Goal: Task Accomplishment & Management: Manage account settings

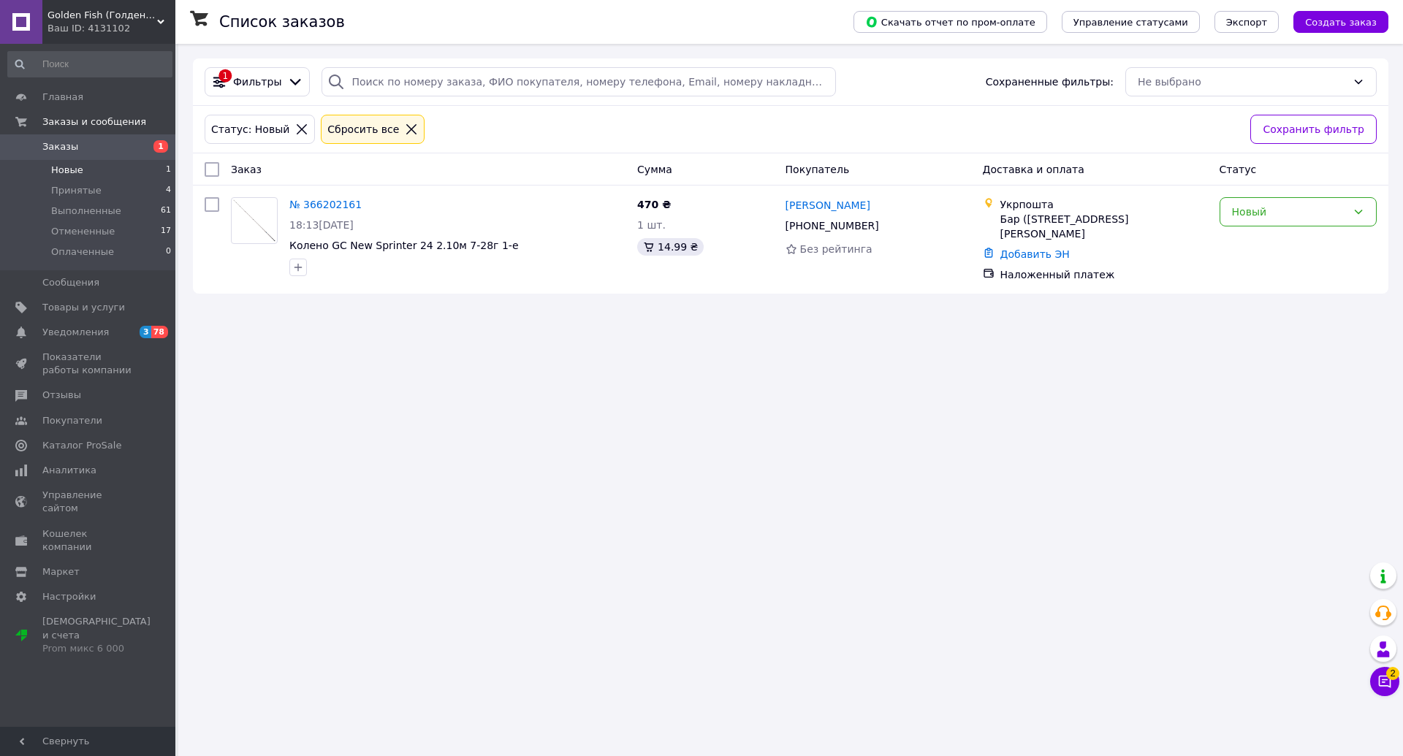
click at [314, 208] on link "№ 366202161" at bounding box center [325, 205] width 72 height 12
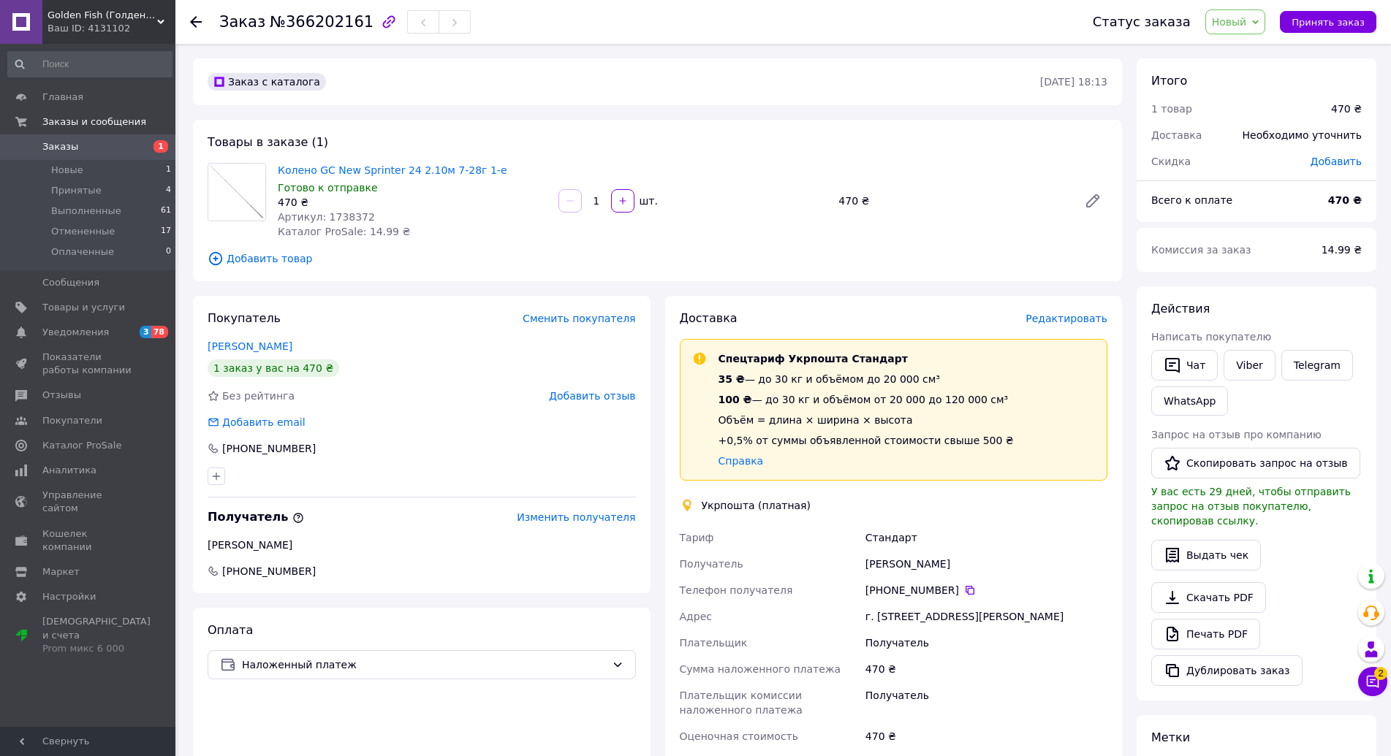
click at [380, 15] on icon "button" at bounding box center [389, 22] width 18 height 18
drag, startPoint x: 513, startPoint y: 707, endPoint x: 561, endPoint y: 668, distance: 61.3
click at [513, 707] on div "Оплата Наложенный платеж" at bounding box center [422, 756] width 458 height 297
click at [964, 591] on icon at bounding box center [970, 591] width 12 height 12
click at [336, 270] on div "Товары в заказе (1) Колено GC New Sprinter 24 2.10м 7-28г 1-е Готово к отправке…" at bounding box center [657, 201] width 929 height 162
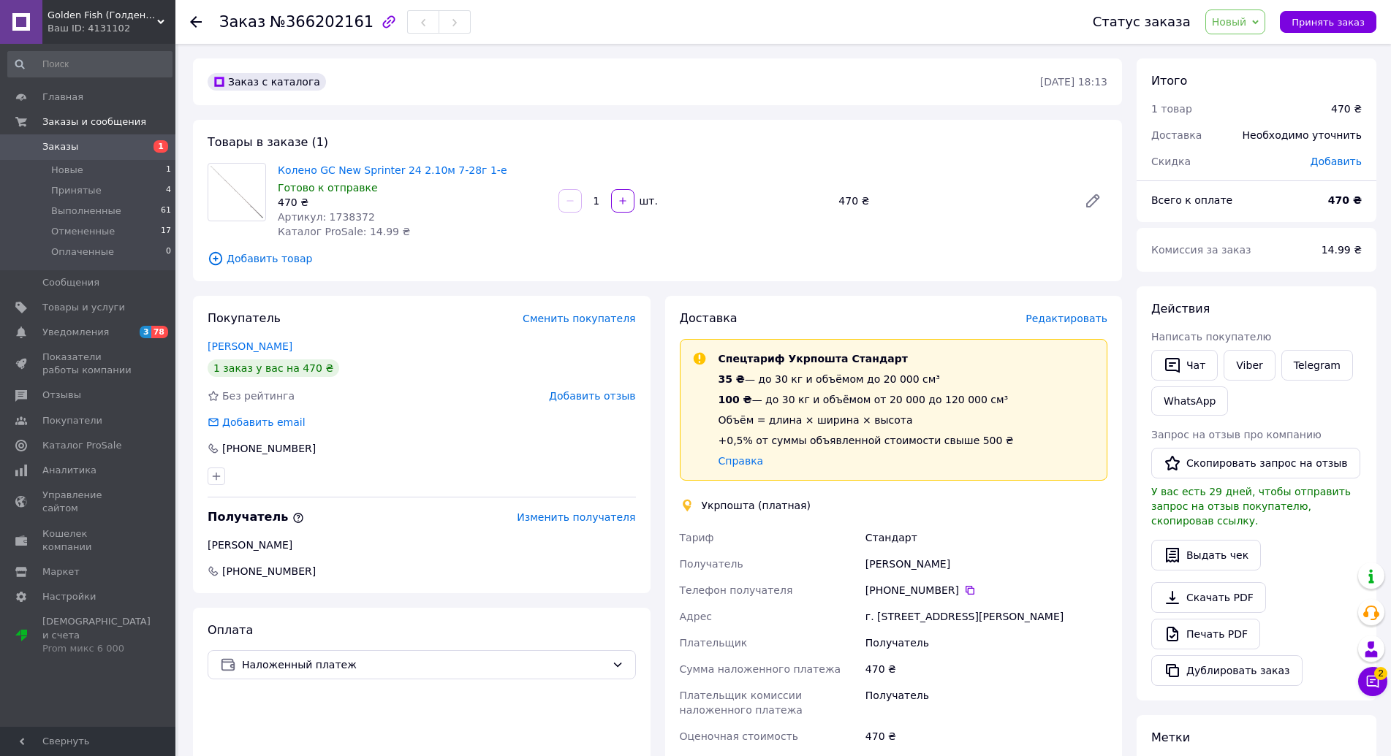
click at [330, 332] on div "Покупатель Сменить покупателя Жовнір Інна 1 заказ у вас на 470 ₴ Без рейтинга Д…" at bounding box center [422, 444] width 458 height 297
click at [111, 171] on li "Новые 1" at bounding box center [90, 170] width 180 height 20
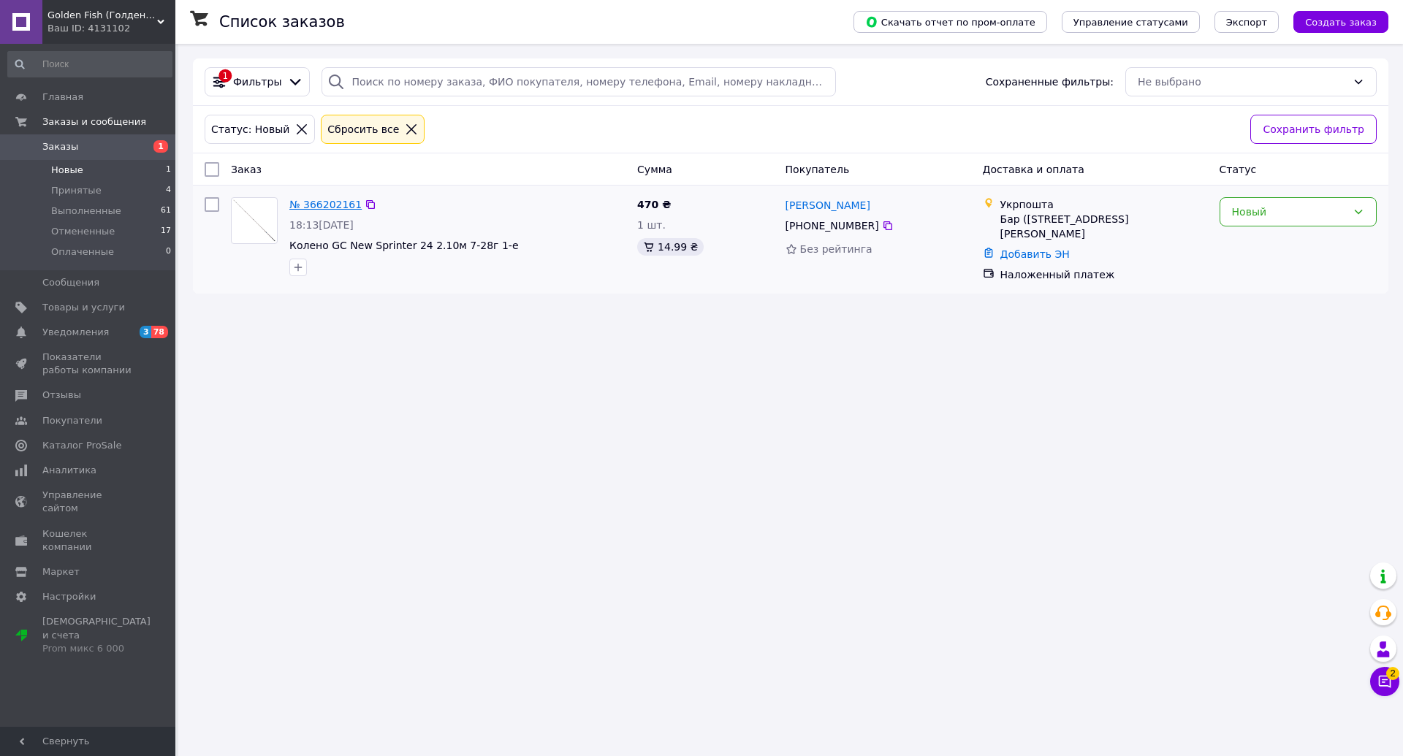
click at [339, 210] on link "№ 366202161" at bounding box center [325, 205] width 72 height 12
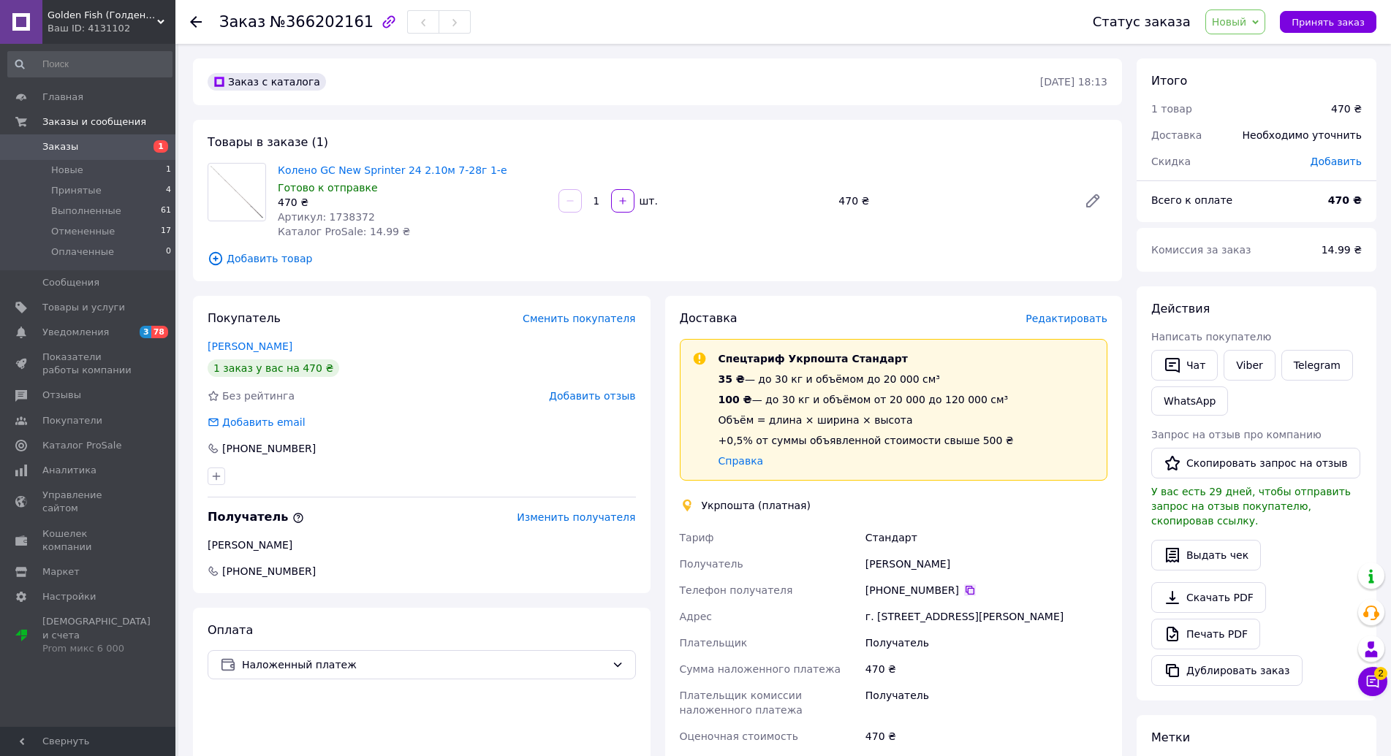
click at [964, 591] on icon at bounding box center [970, 591] width 12 height 12
click at [300, 288] on div "Заказ с каталога 11.10.2025 • 18:13 Товары в заказе (1) Колено GC New Sprinter …" at bounding box center [658, 553] width 944 height 990
click at [318, 303] on div "Покупатель Сменить покупателя Жовнір Інна 1 заказ у вас на 470 ₴ Без рейтинга Д…" at bounding box center [422, 444] width 458 height 297
drag, startPoint x: 289, startPoint y: 447, endPoint x: 224, endPoint y: 451, distance: 64.4
click at [224, 451] on div "[PHONE_NUMBER]" at bounding box center [422, 448] width 428 height 15
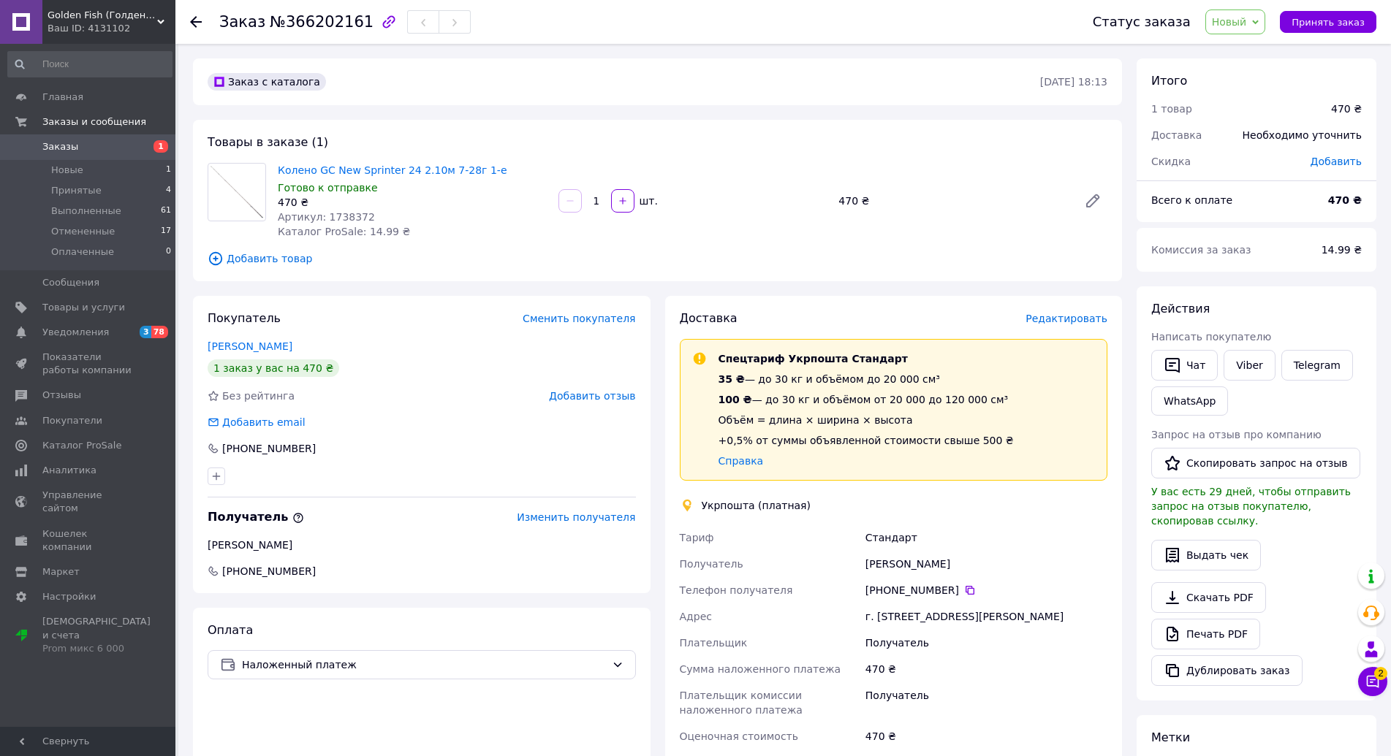
copy div "[PHONE_NUMBER]"
click at [330, 293] on div "Заказ с каталога 11.10.2025 • 18:13 Товары в заказе (1) Колено GC New Sprinter …" at bounding box center [658, 553] width 944 height 990
click at [380, 18] on icon "button" at bounding box center [389, 22] width 18 height 18
click at [290, 290] on div "Заказ с каталога 11.10.2025 • 18:13 Товары в заказе (1) Колено GC New Sprinter …" at bounding box center [658, 553] width 944 height 990
click at [153, 166] on li "Новые 1" at bounding box center [90, 170] width 180 height 20
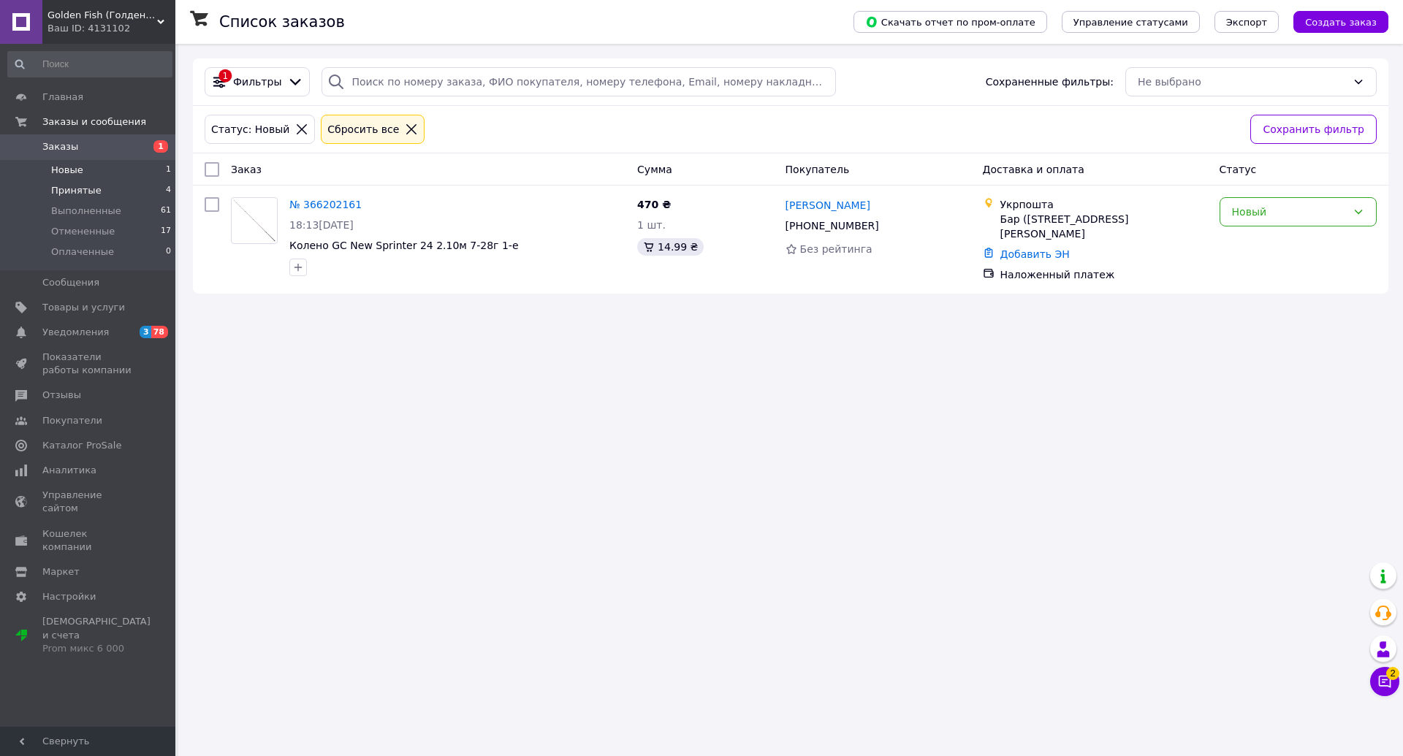
click at [105, 197] on li "Принятые 4" at bounding box center [90, 191] width 180 height 20
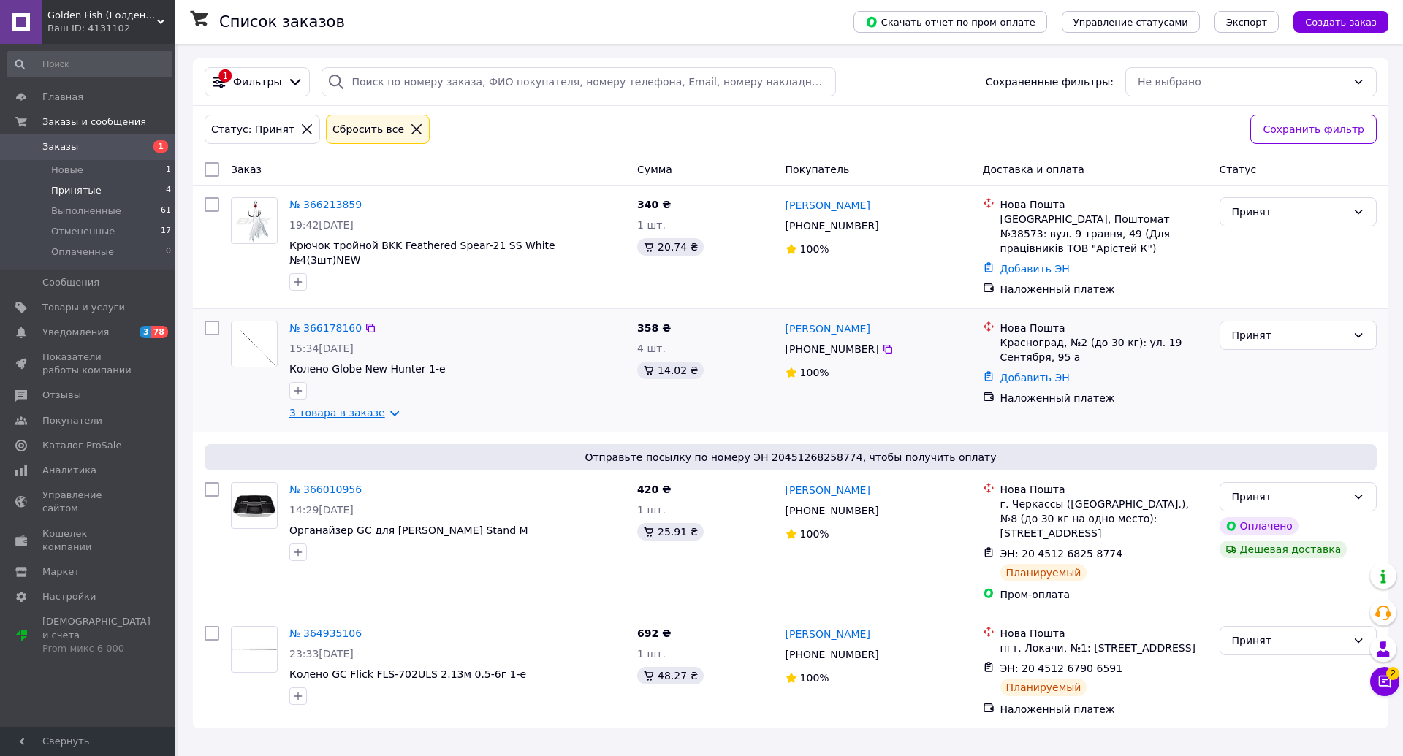
click at [360, 407] on link "3 товара в заказе" at bounding box center [337, 413] width 96 height 12
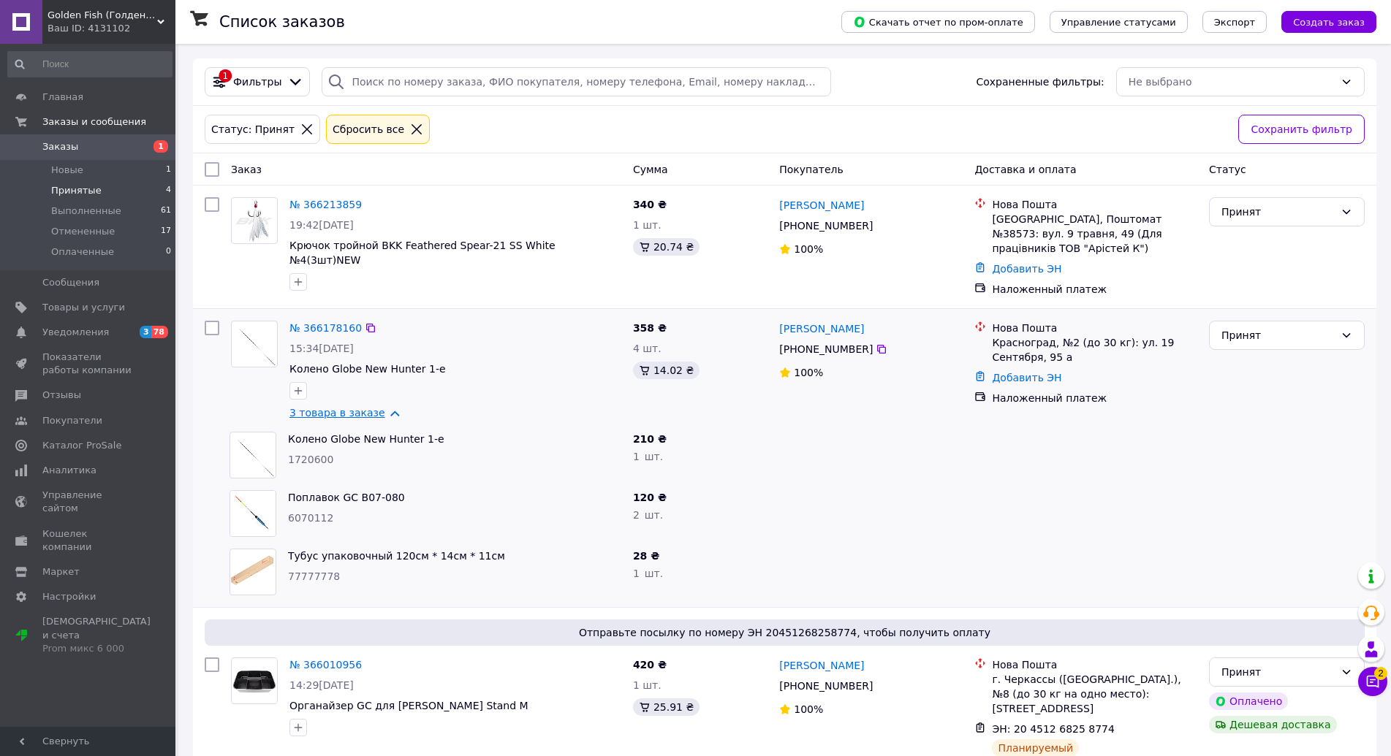
click at [360, 407] on link "3 товара в заказе" at bounding box center [337, 413] width 96 height 12
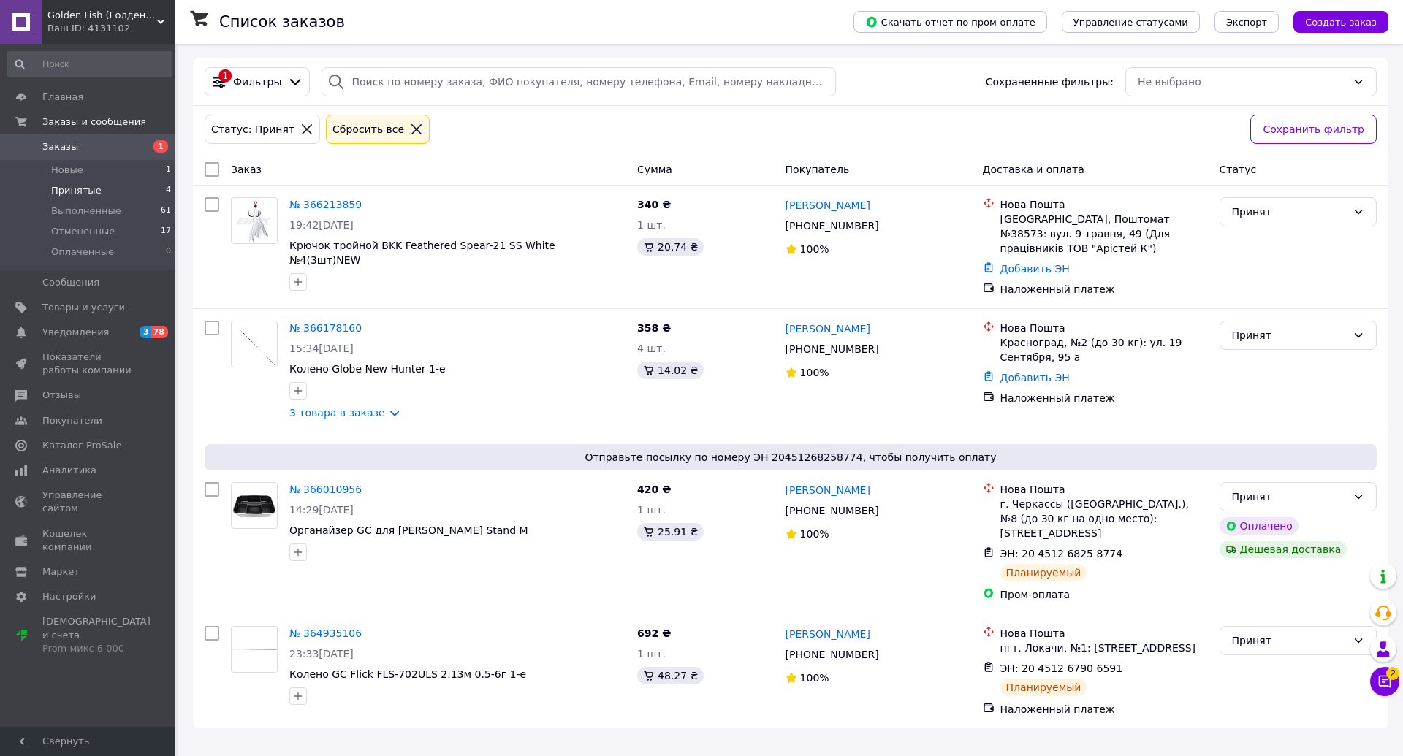
click at [243, 724] on div "Список заказов Скачать отчет по пром-оплате Управление статусами Экспорт Создат…" at bounding box center [790, 393] width 1225 height 699
click at [121, 162] on li "Новые 1" at bounding box center [90, 170] width 180 height 20
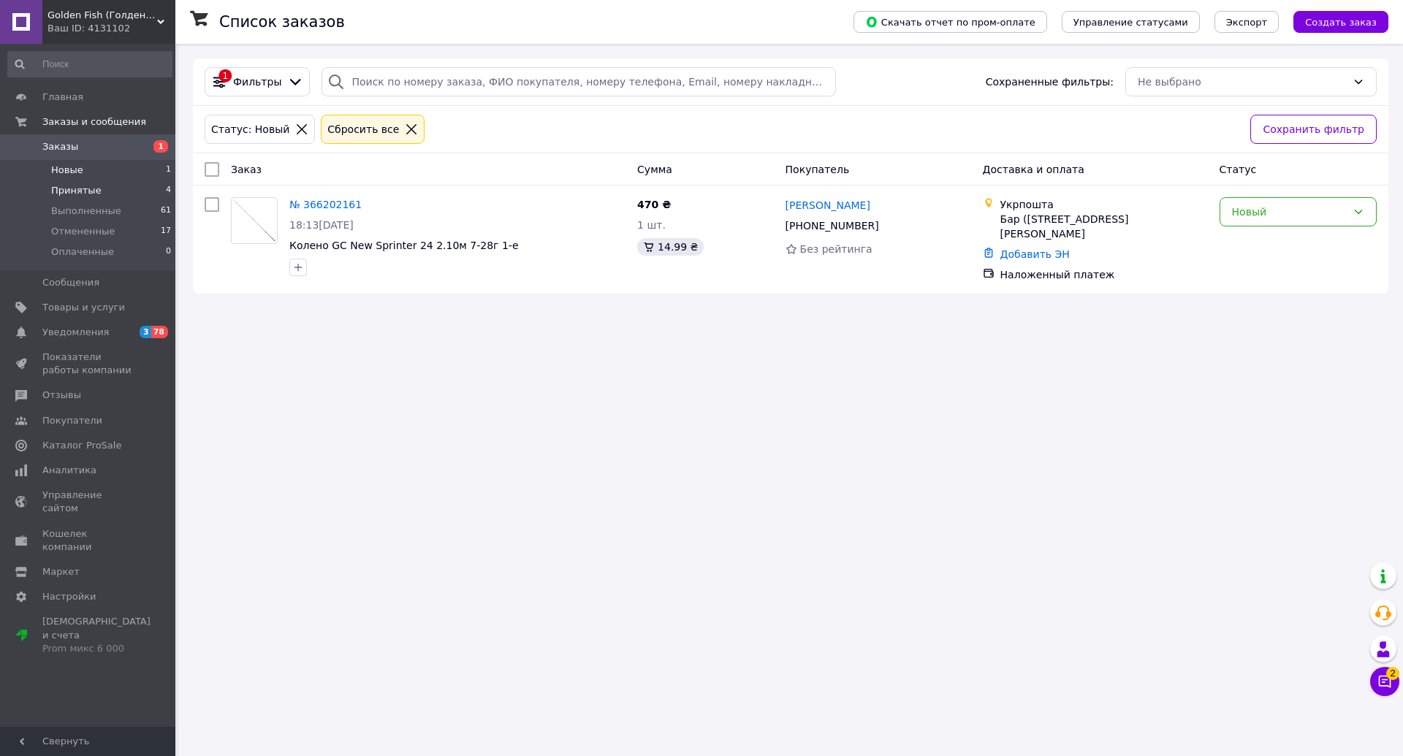
click at [96, 191] on li "Принятые 4" at bounding box center [90, 191] width 180 height 20
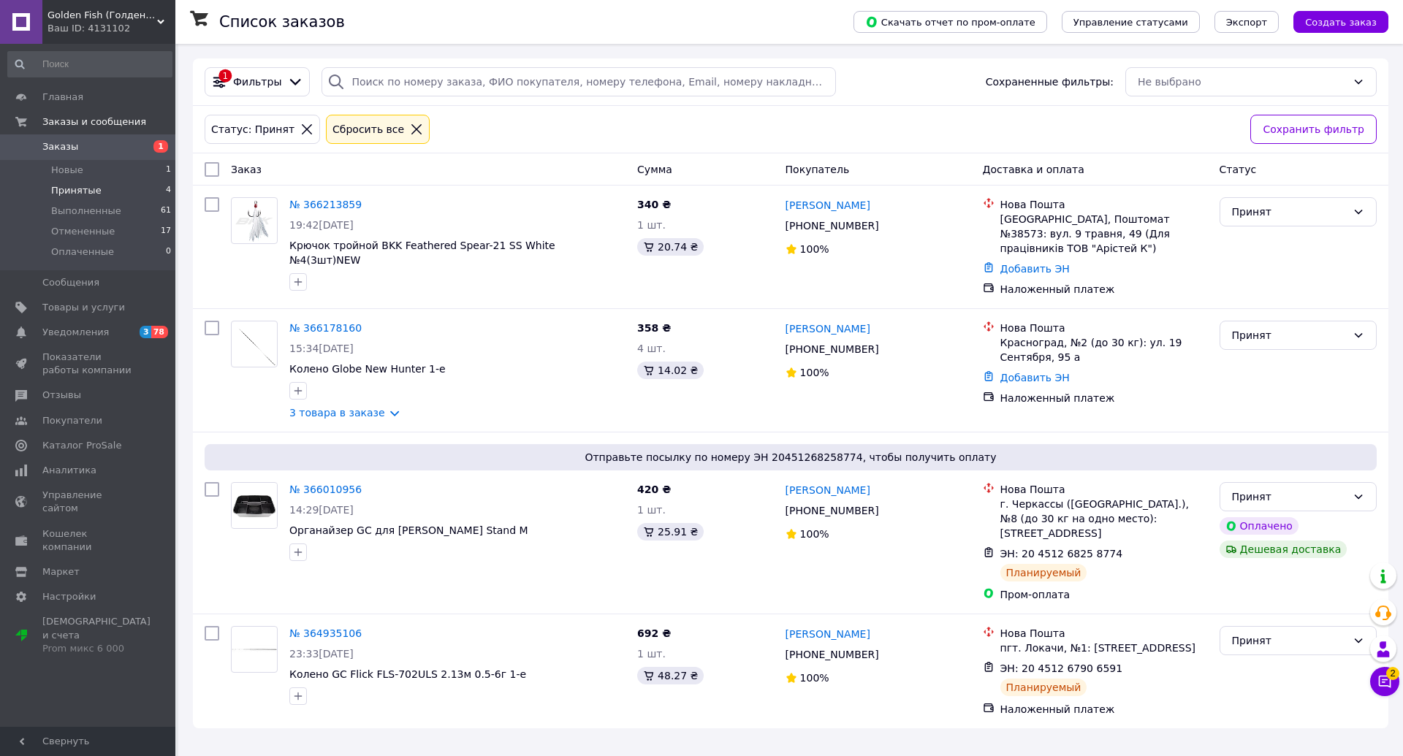
click at [129, 191] on li "Принятые 4" at bounding box center [90, 191] width 180 height 20
click at [67, 212] on span "Выполненные" at bounding box center [86, 211] width 70 height 13
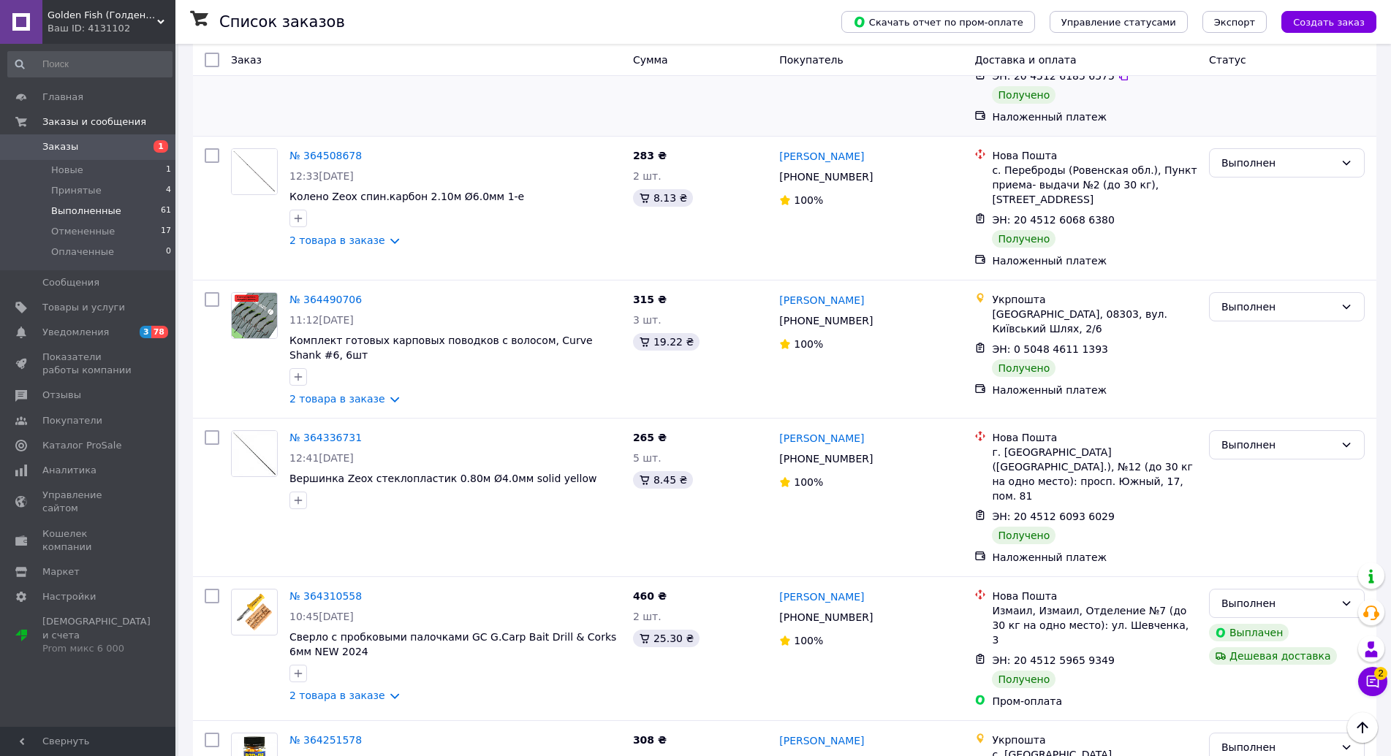
scroll to position [2177, 0]
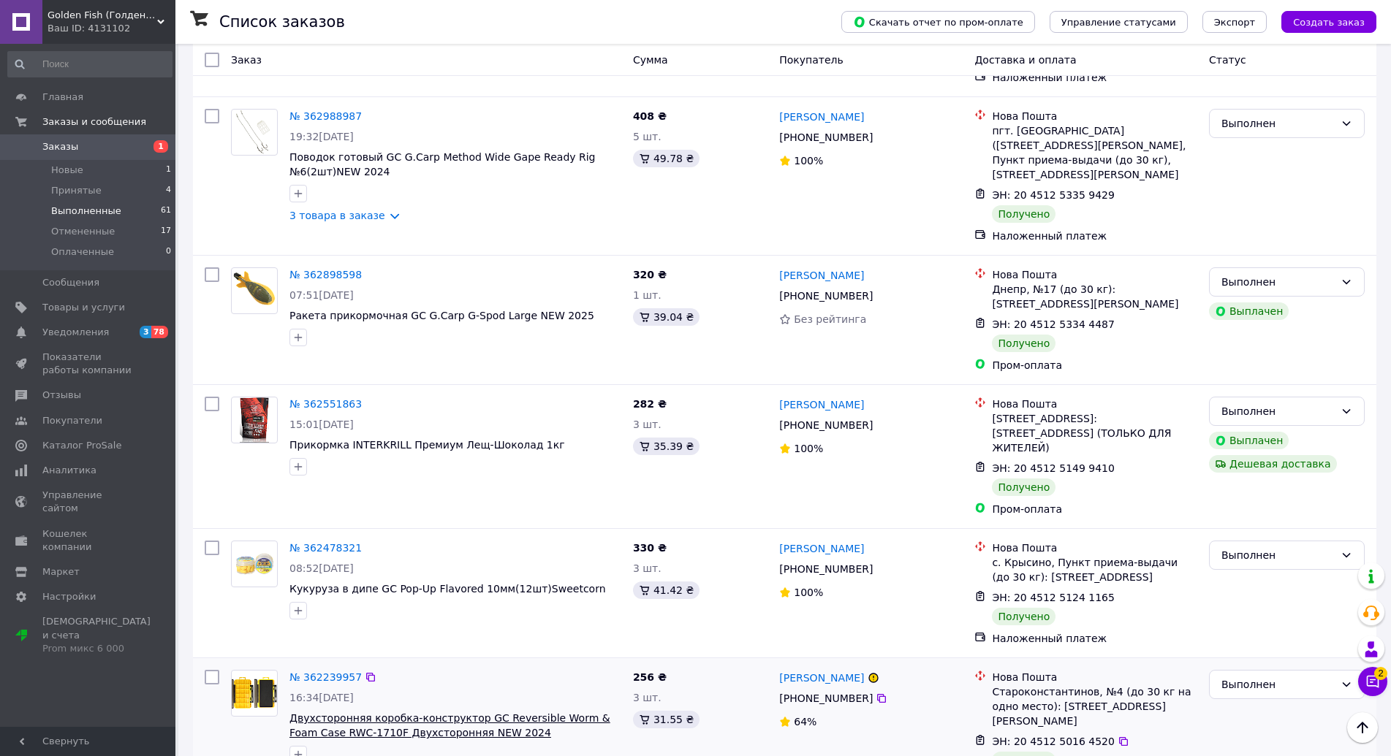
scroll to position [2112, 0]
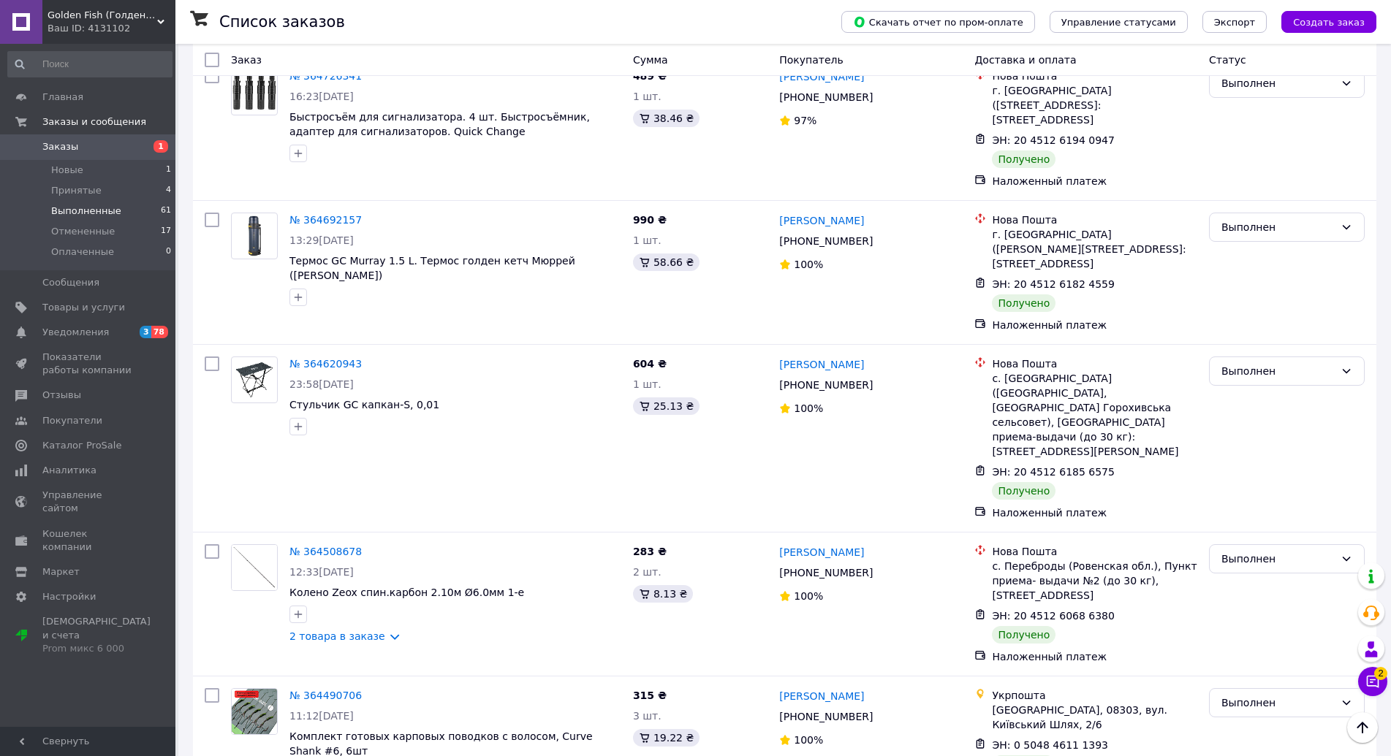
scroll to position [1568, 0]
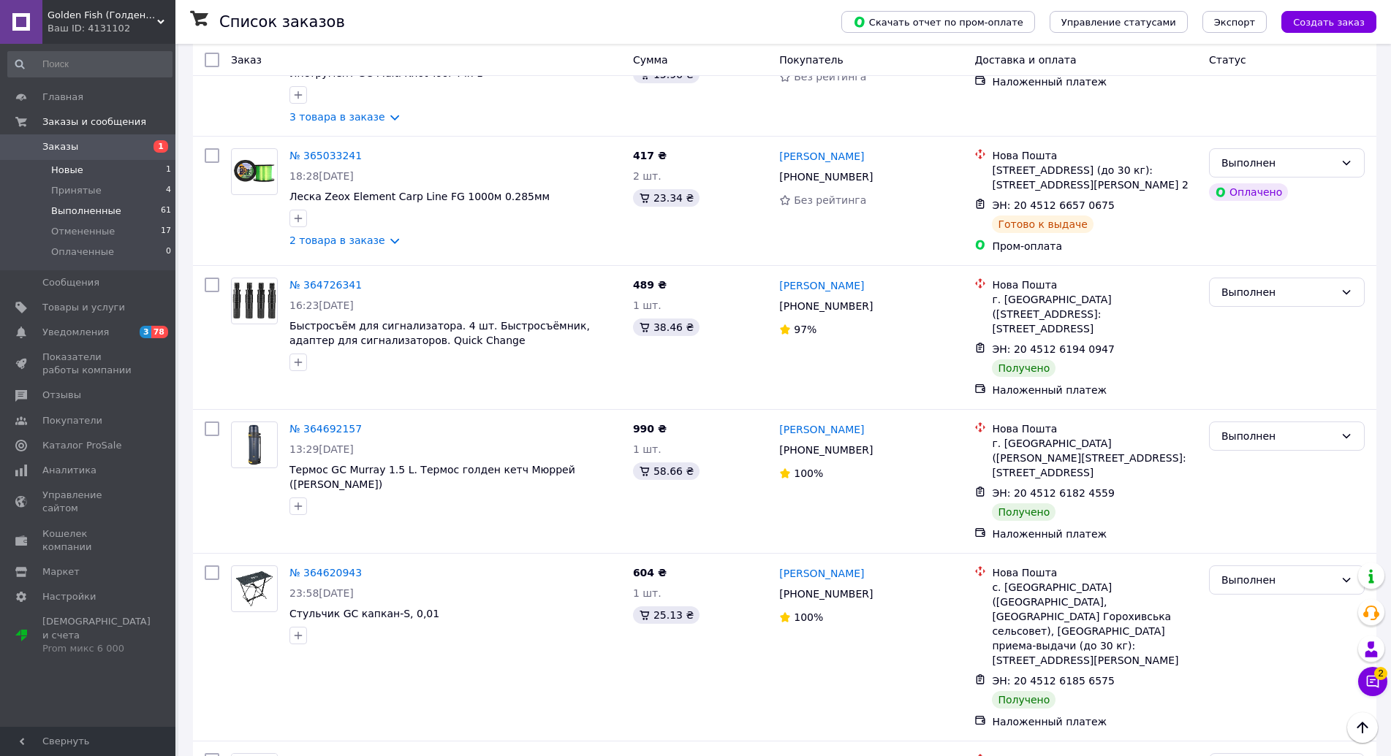
click at [133, 175] on li "Новые 1" at bounding box center [90, 170] width 180 height 20
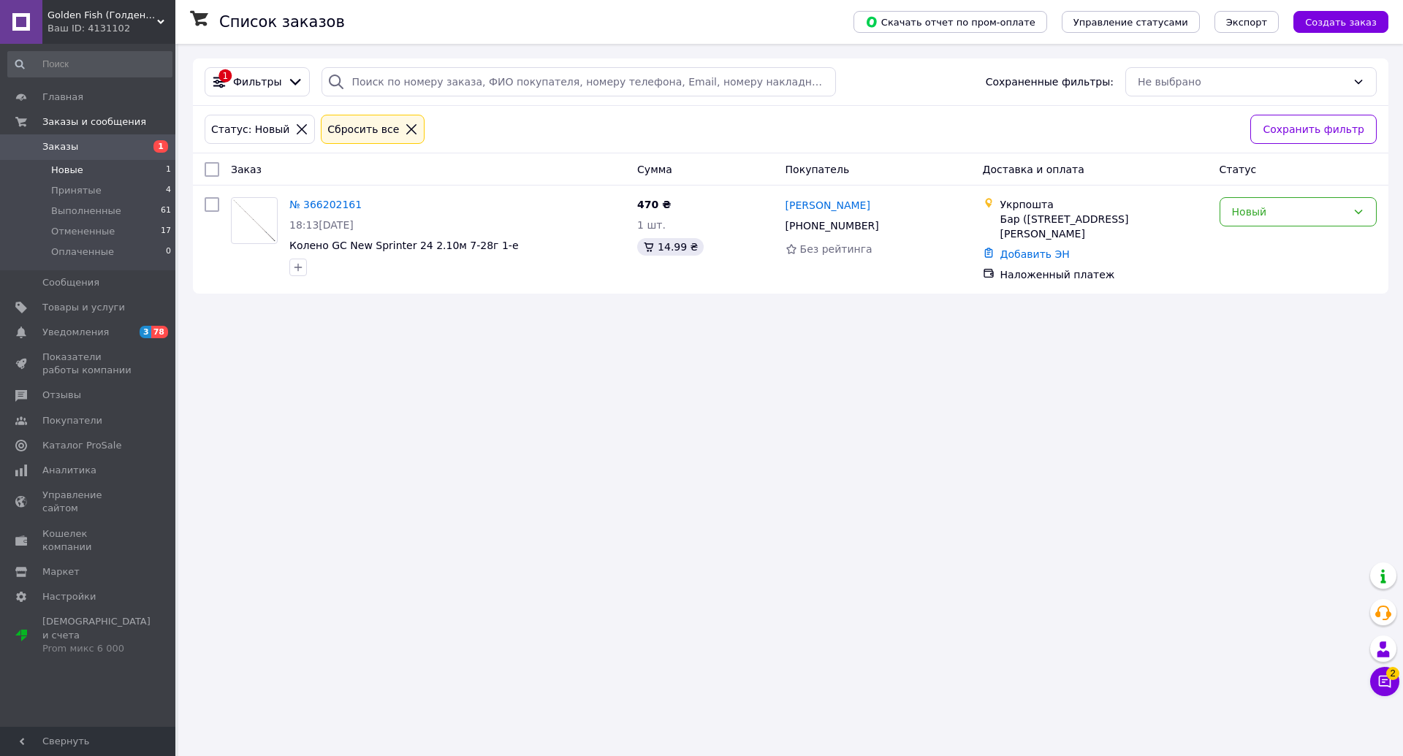
click at [134, 175] on li "Новые 1" at bounding box center [90, 170] width 180 height 20
click at [105, 193] on li "Принятые 4" at bounding box center [90, 191] width 180 height 20
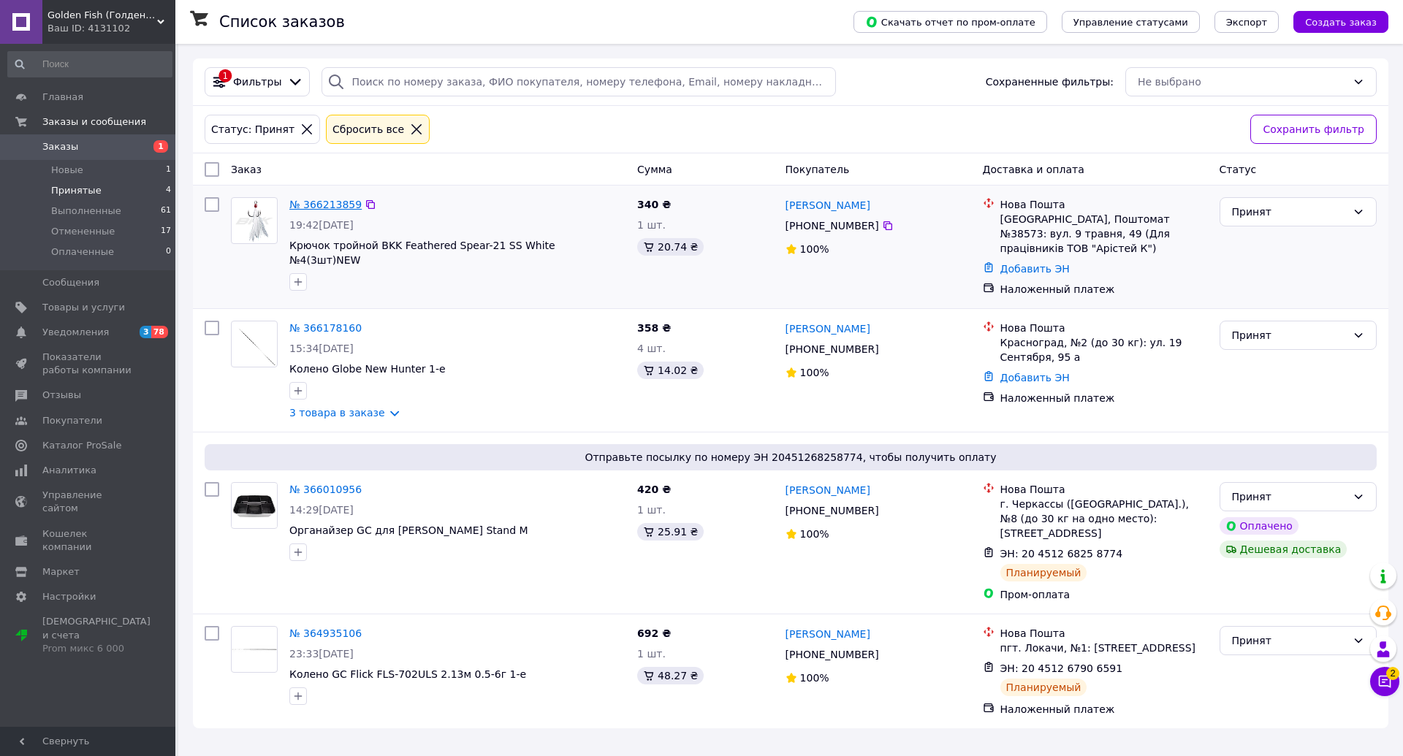
click at [335, 206] on link "№ 366213859" at bounding box center [325, 205] width 72 height 12
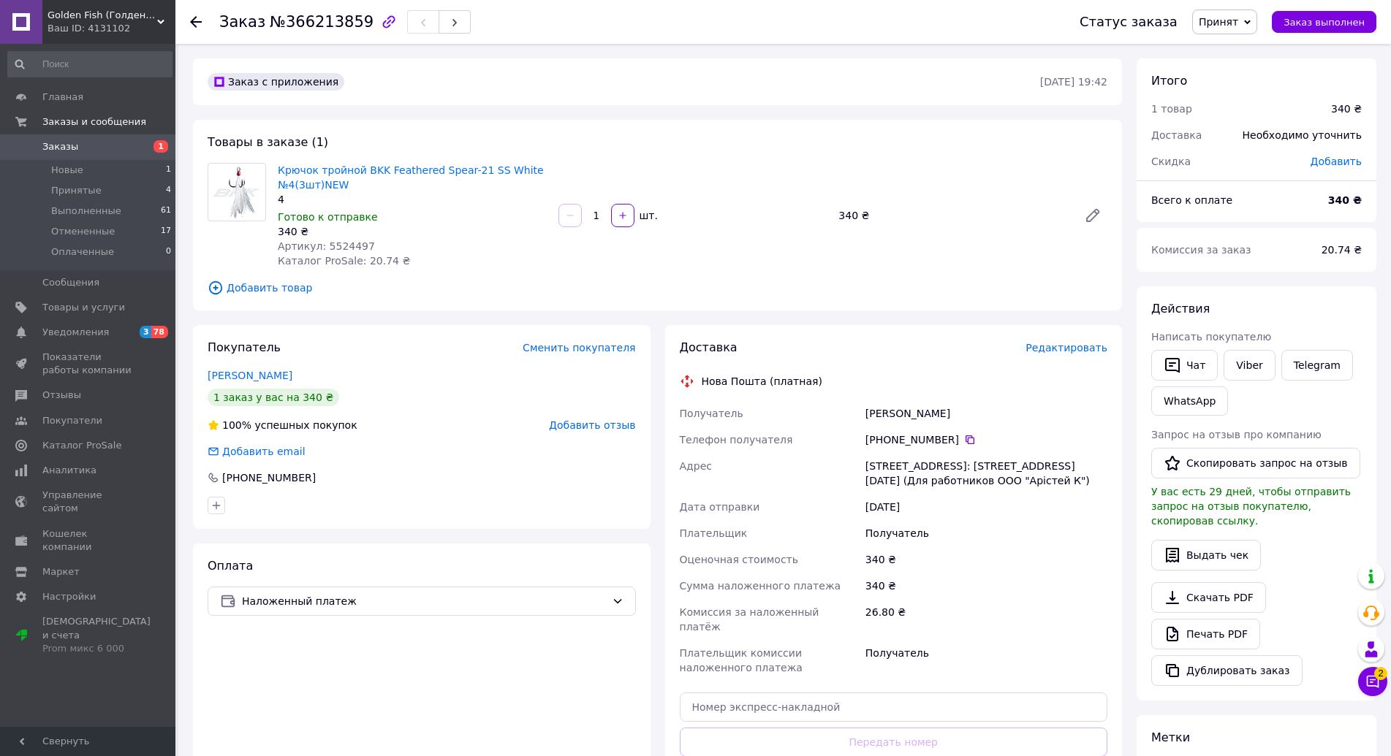
click at [341, 250] on span "Артикул: 5524497" at bounding box center [326, 246] width 97 height 12
copy span "5524497"
drag, startPoint x: 882, startPoint y: 412, endPoint x: 868, endPoint y: 412, distance: 14.6
click at [868, 412] on div "Трач Виктор" at bounding box center [986, 414] width 248 height 26
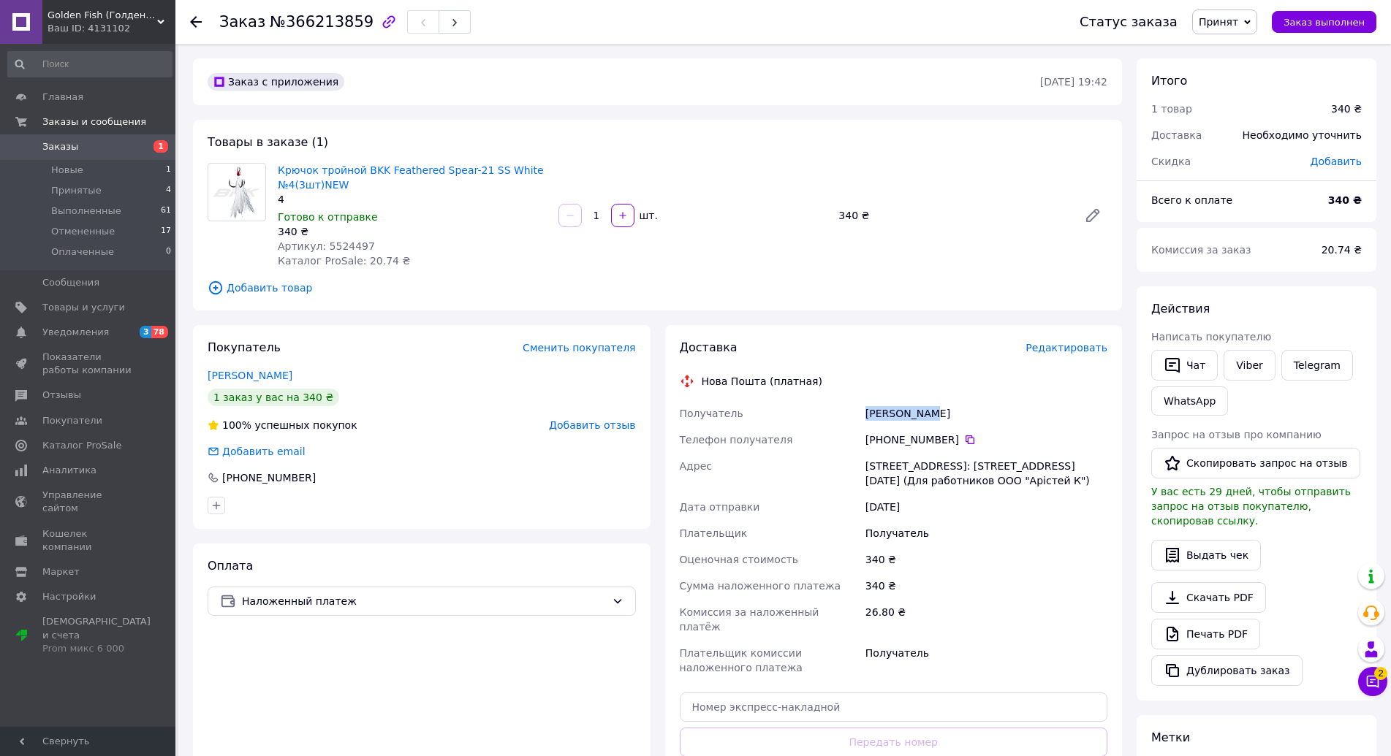
copy div "Трач Виктор"
click at [882, 460] on div "г. Киев (Киевская обл.), Почтомат №38573: ул. 9 мая, 49 (Для работников ООО "Ар…" at bounding box center [986, 473] width 248 height 41
copy div "Киев"
click at [1041, 469] on div "г. Киев (Киевская обл.), Почтомат №38573: ул. 9 мая, 49 (Для работников ООО "Ар…" at bounding box center [986, 473] width 248 height 41
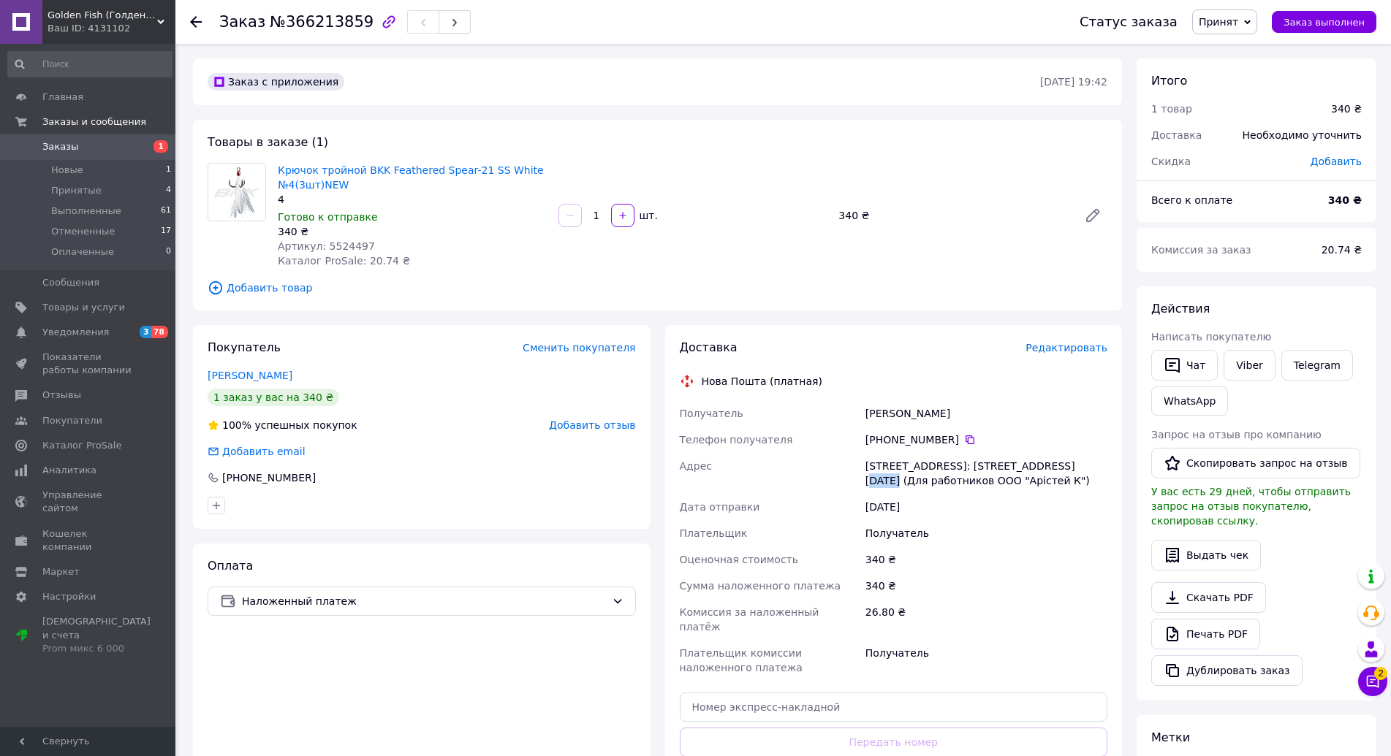
click at [1041, 469] on div "г. Киев (Киевская обл.), Почтомат №38573: ул. 9 мая, 49 (Для работников ООО "Ар…" at bounding box center [986, 473] width 248 height 41
copy div "38573"
click at [964, 439] on icon at bounding box center [970, 440] width 12 height 12
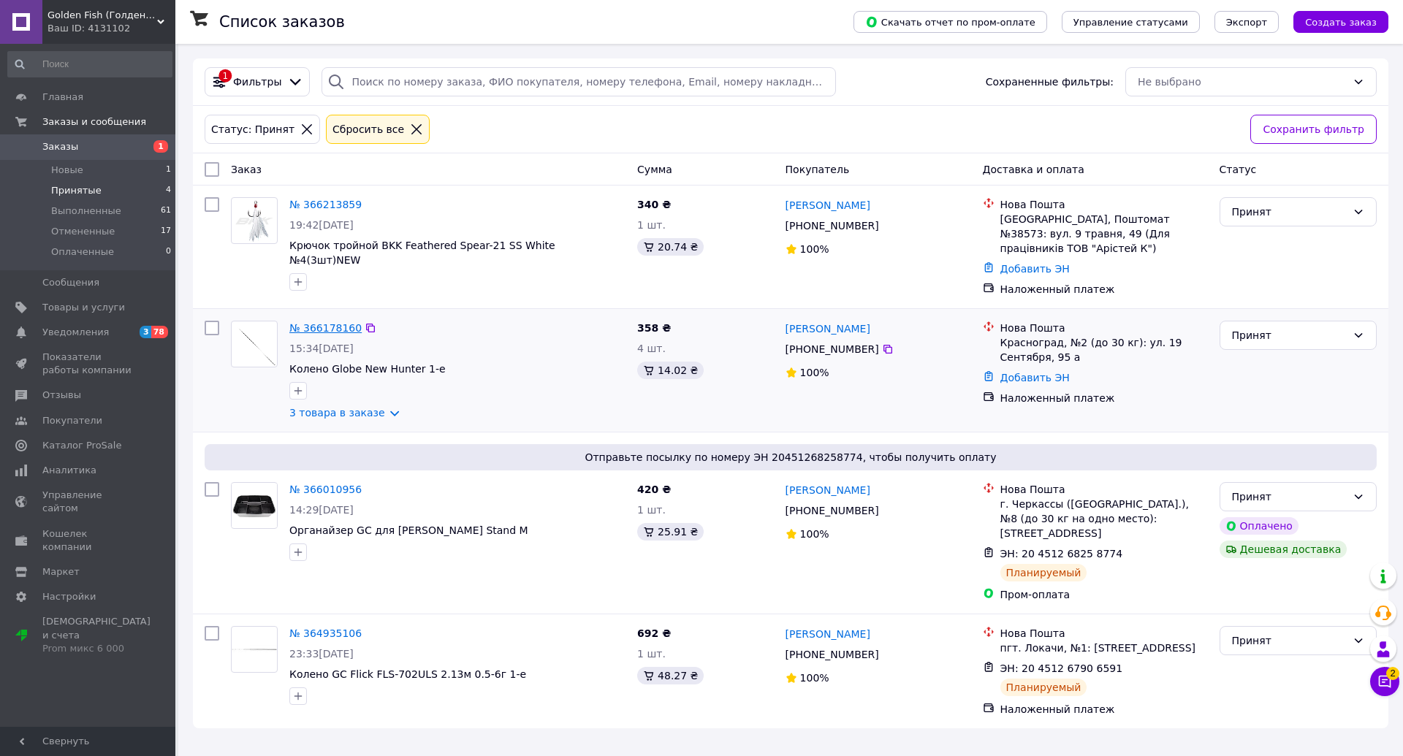
click at [345, 322] on link "№ 366178160" at bounding box center [325, 328] width 72 height 12
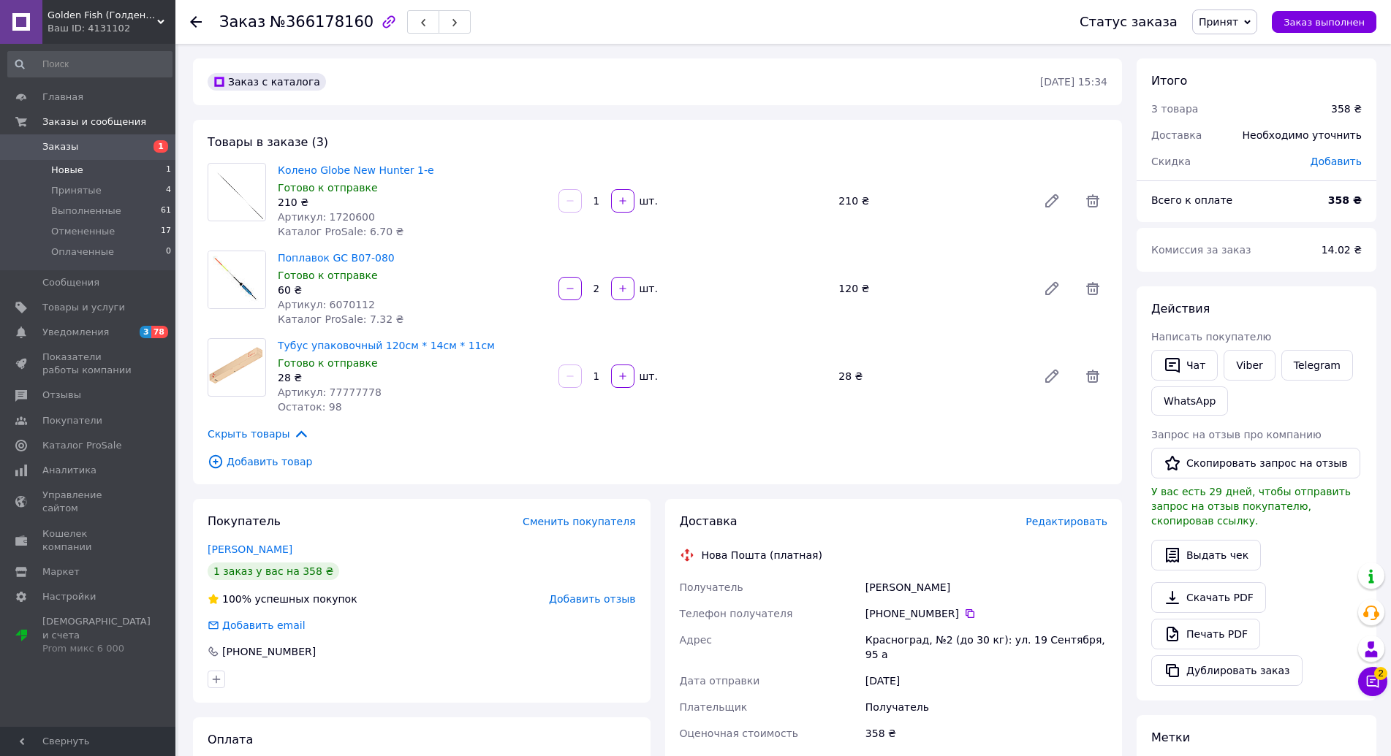
click at [124, 171] on li "Новые 1" at bounding box center [90, 170] width 180 height 20
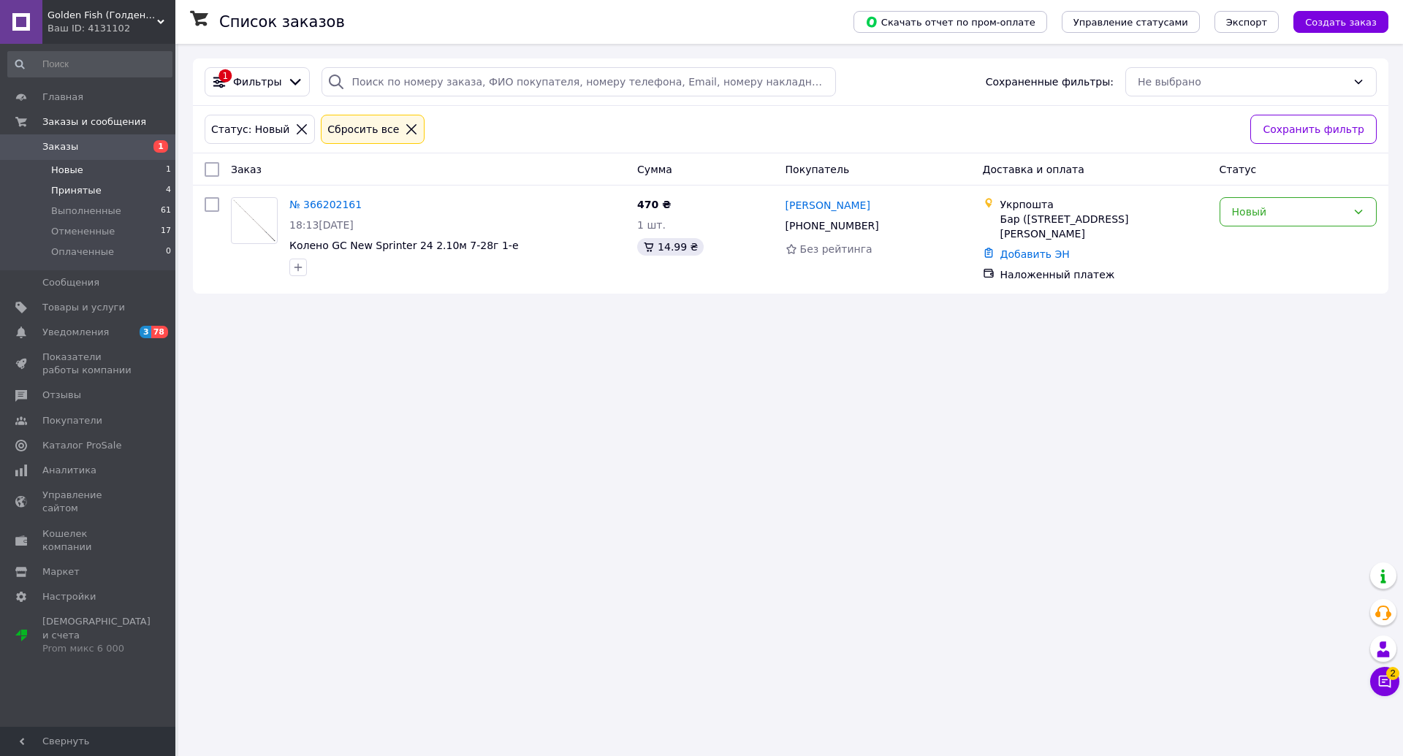
click at [144, 194] on li "Принятые 4" at bounding box center [90, 191] width 180 height 20
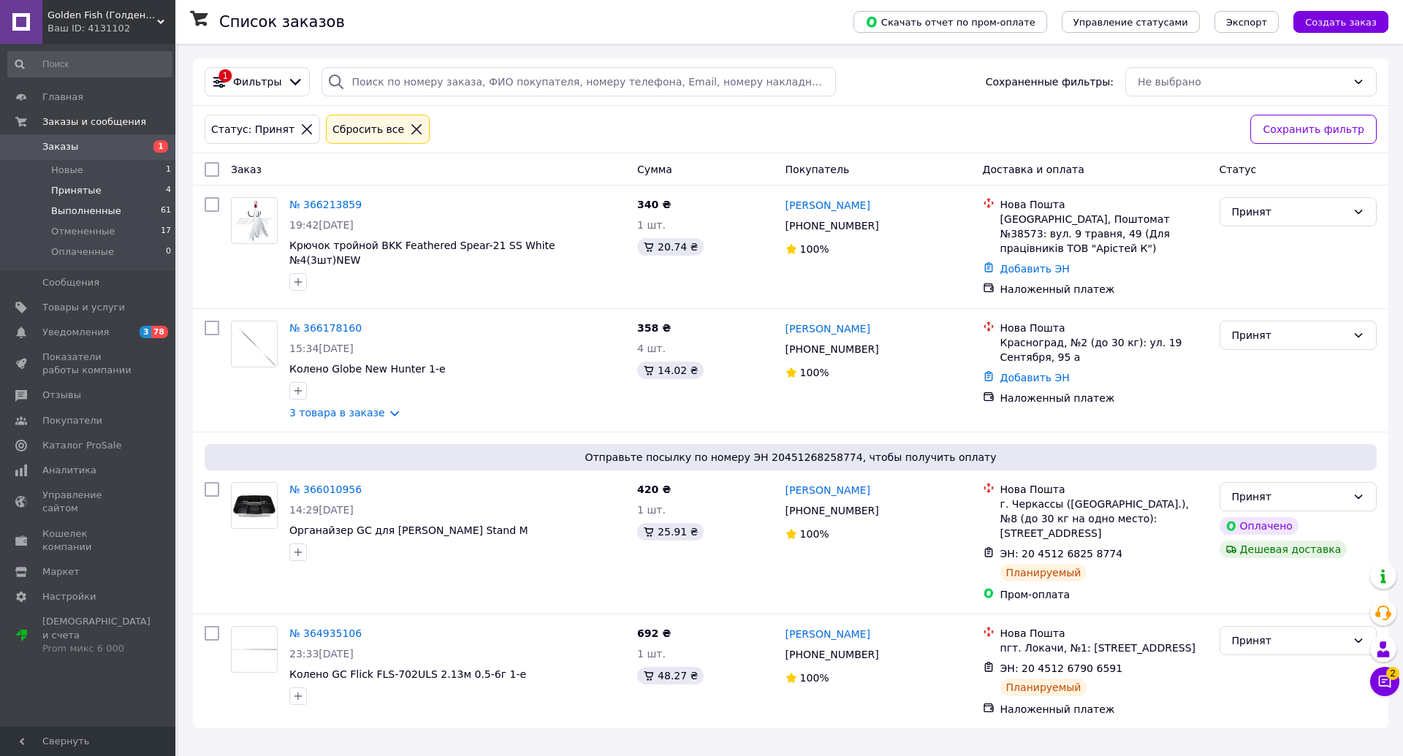
click at [121, 213] on li "Выполненные 61" at bounding box center [90, 211] width 180 height 20
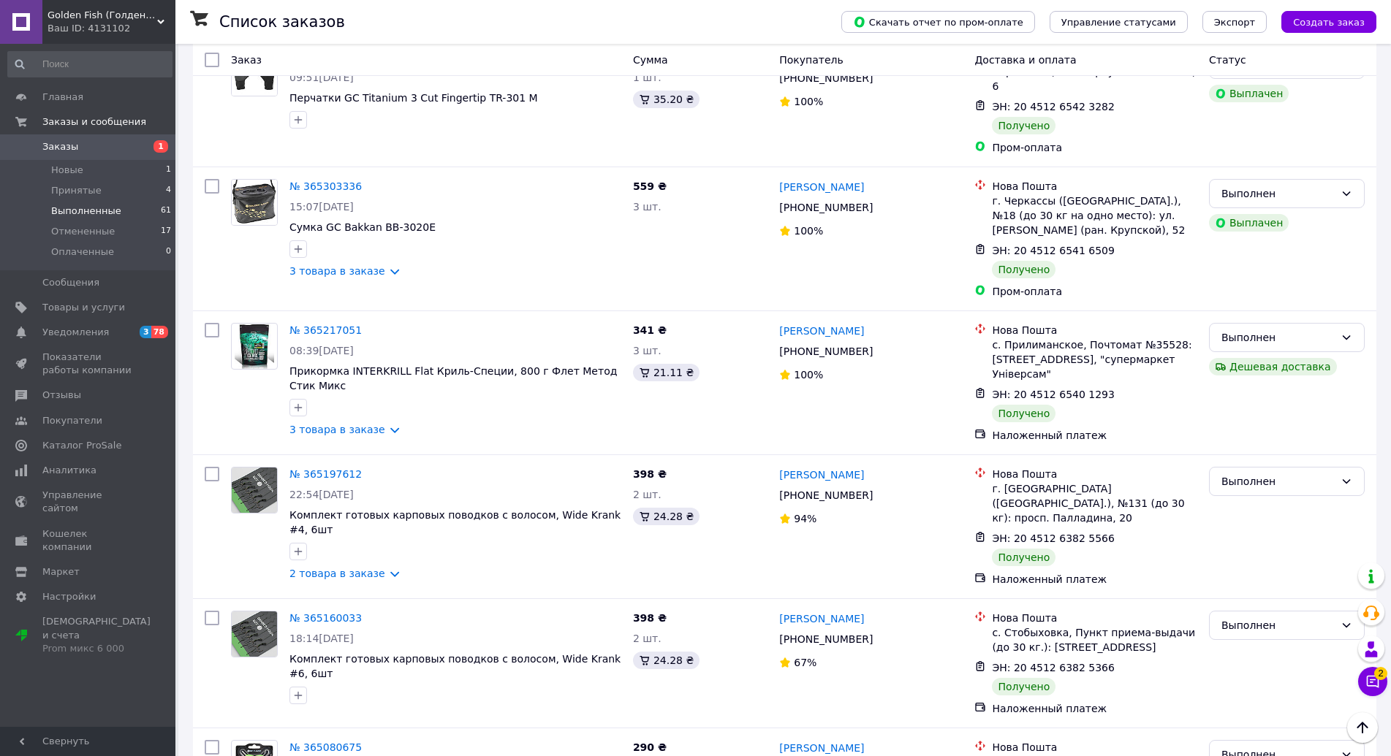
scroll to position [731, 0]
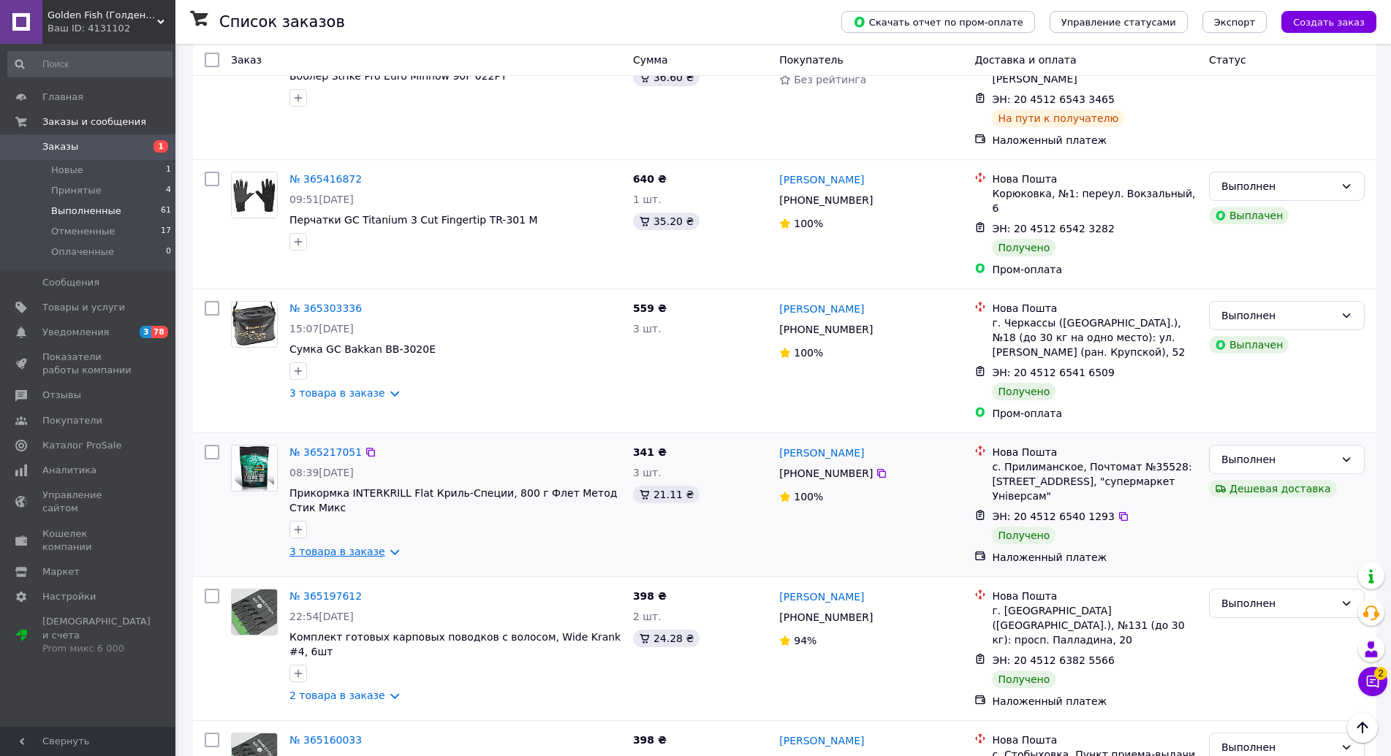
click at [308, 546] on link "3 товара в заказе" at bounding box center [337, 552] width 96 height 12
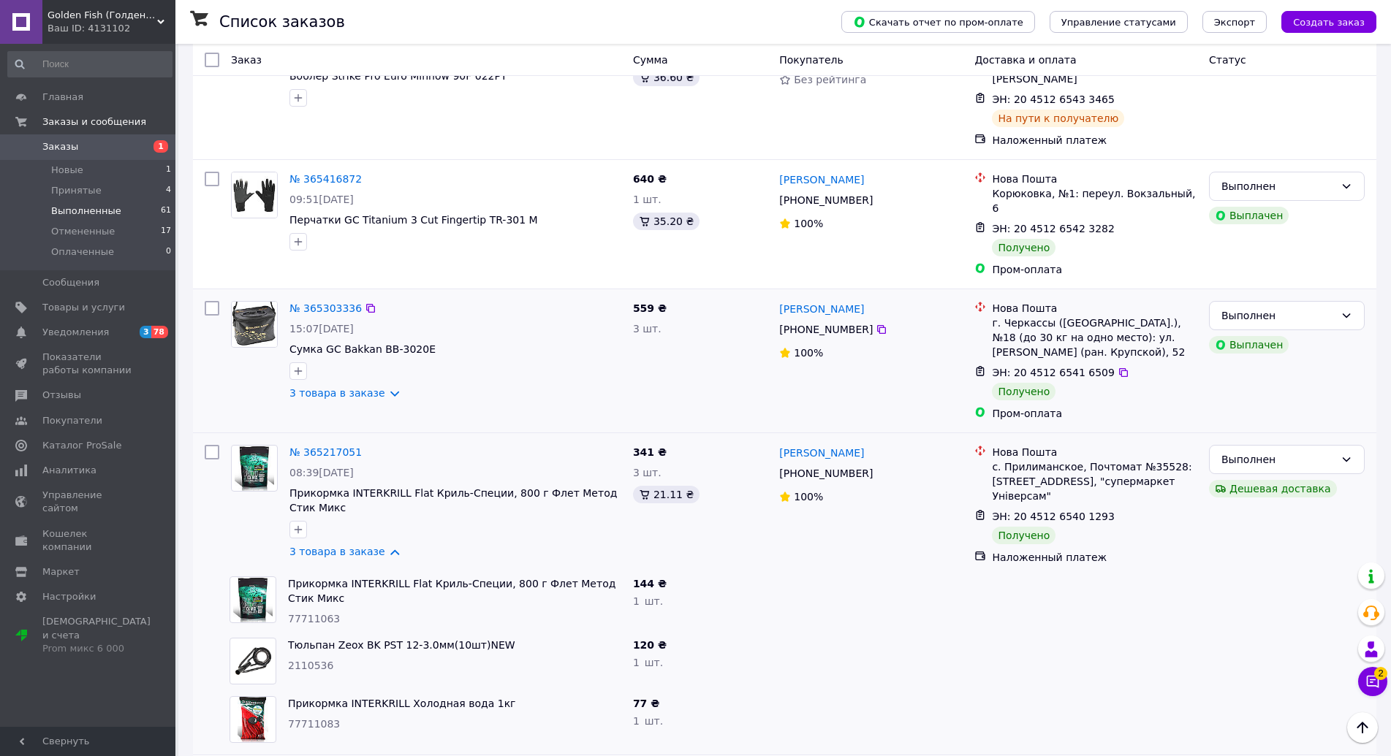
click at [325, 360] on div at bounding box center [456, 371] width 338 height 23
click at [343, 387] on link "3 товара в заказе" at bounding box center [337, 393] width 96 height 12
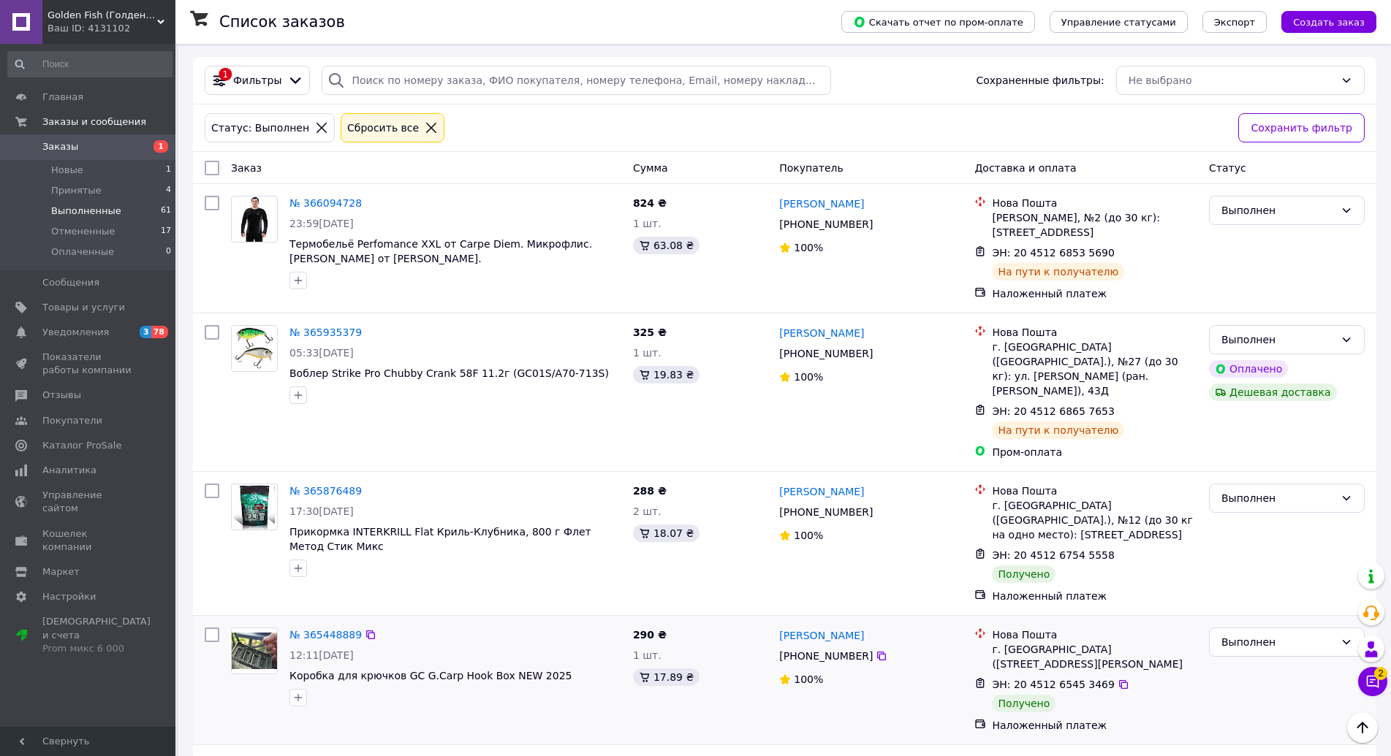
scroll to position [0, 0]
click at [121, 232] on li "Отмененные 17" at bounding box center [90, 231] width 180 height 20
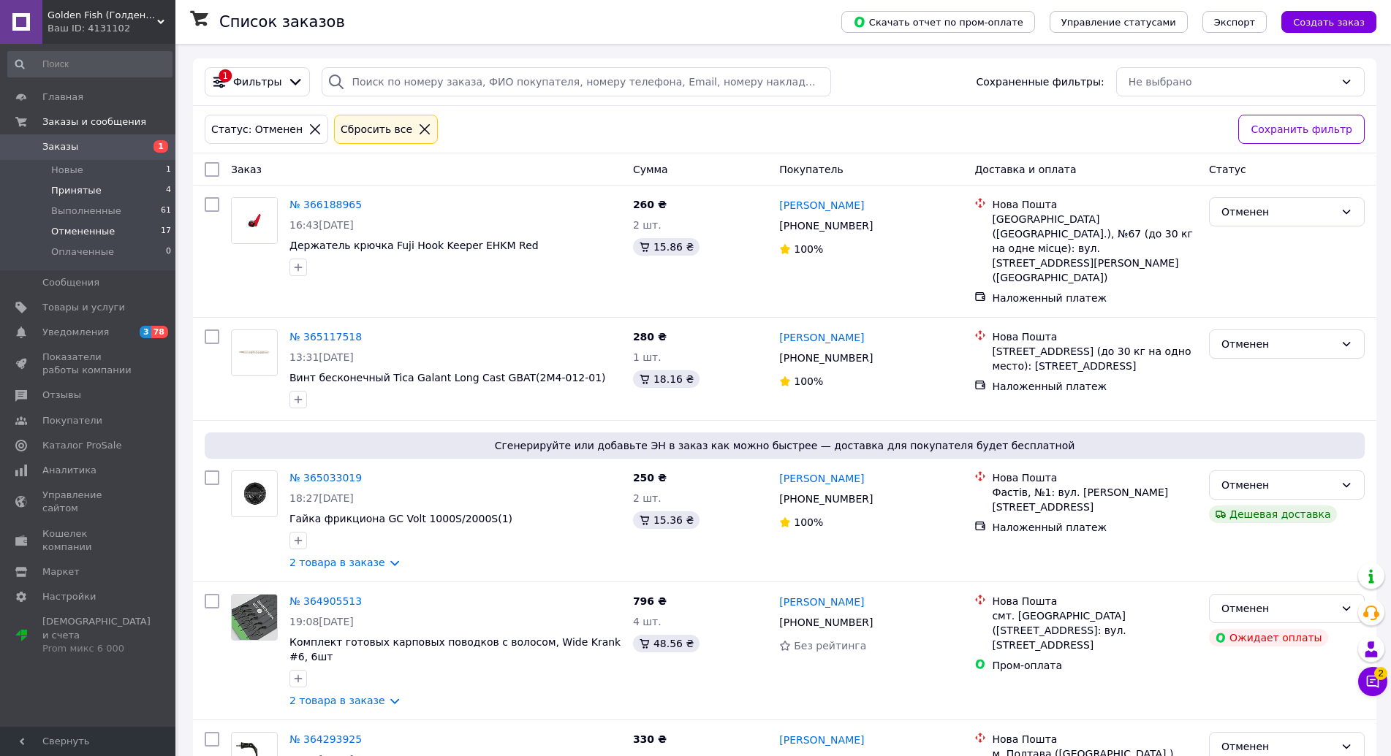
click at [128, 193] on li "Принятые 4" at bounding box center [90, 191] width 180 height 20
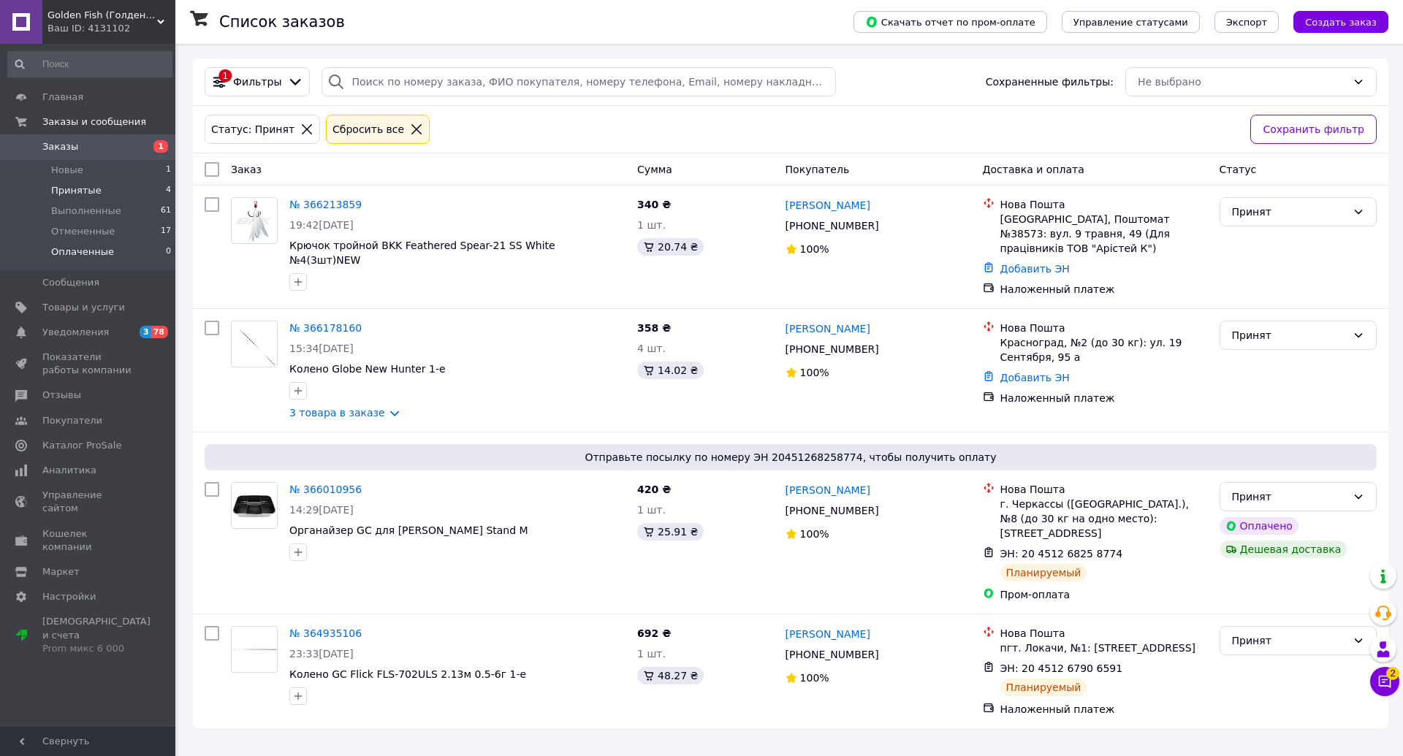
click at [55, 249] on span "Оплаченные" at bounding box center [82, 252] width 63 height 13
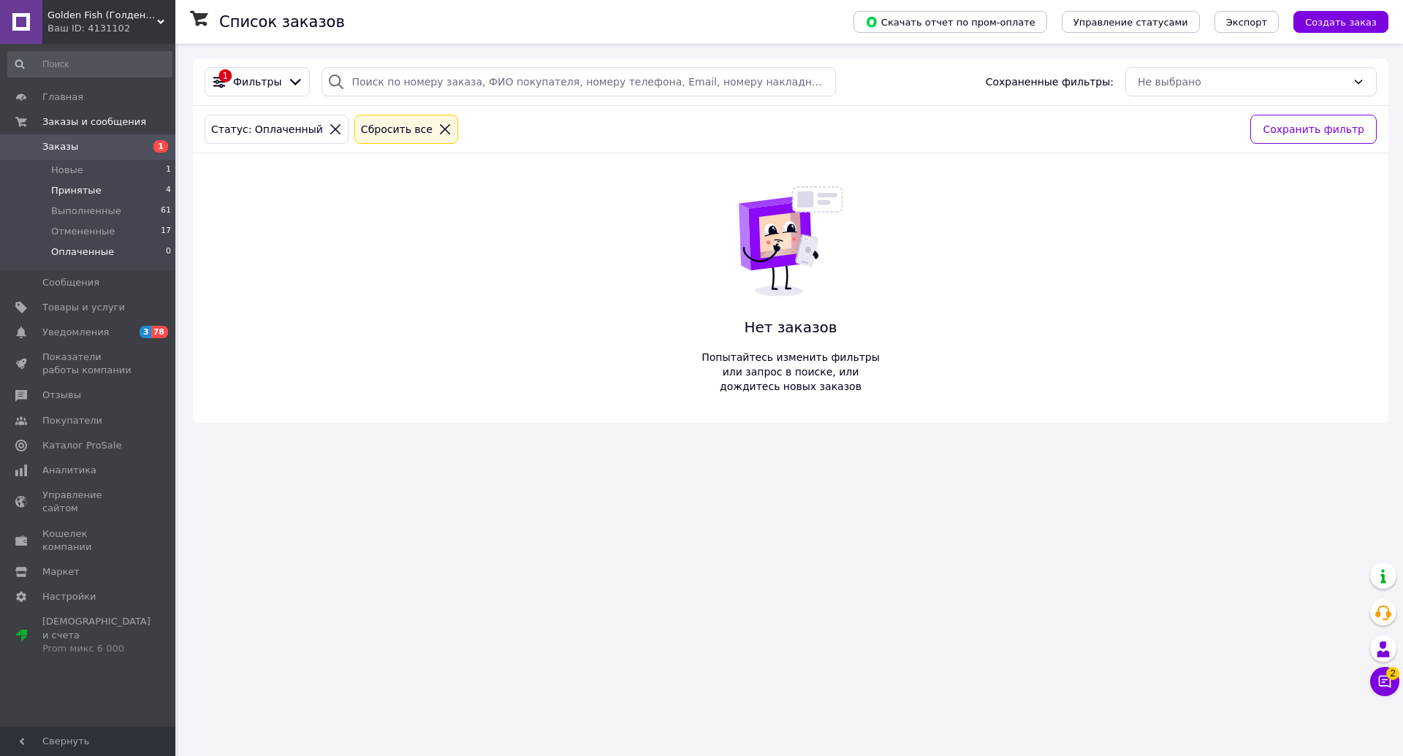
click at [98, 191] on li "Принятые 4" at bounding box center [90, 191] width 180 height 20
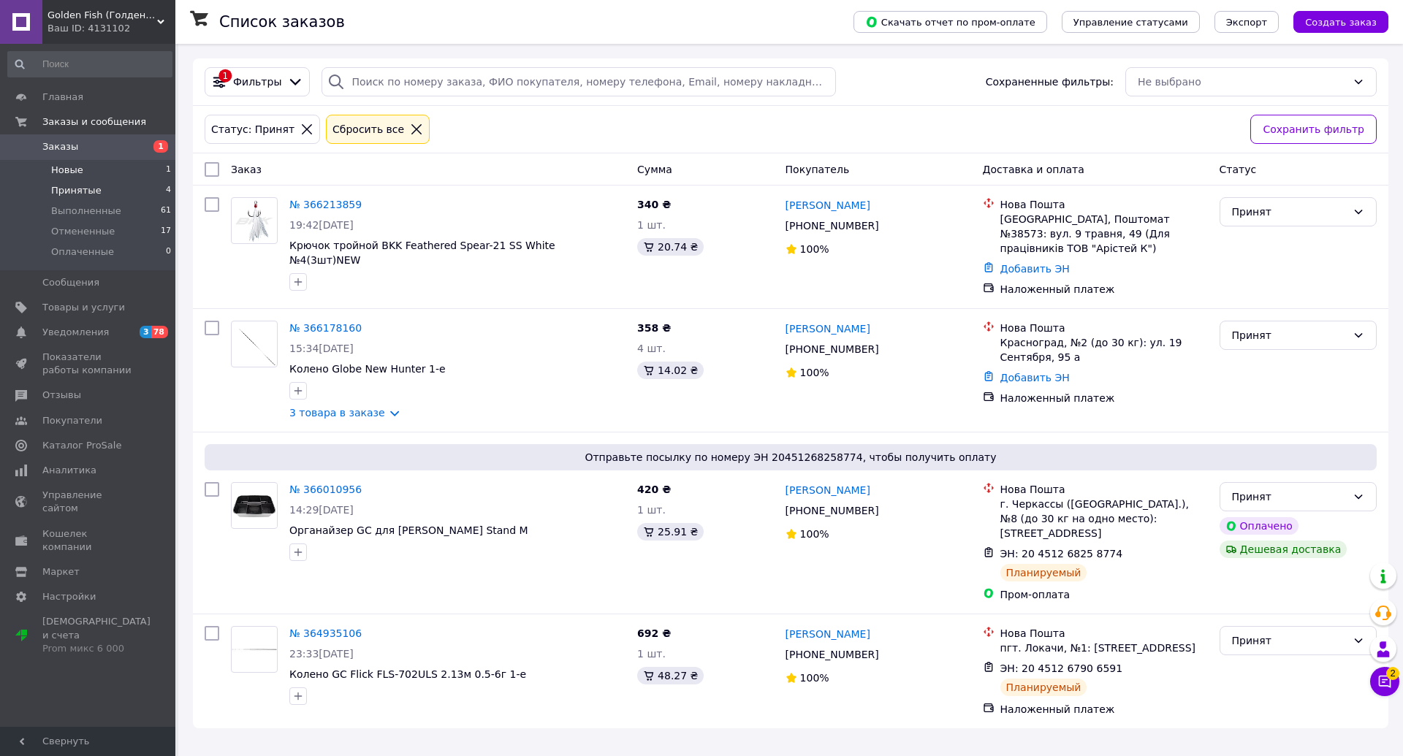
click at [105, 169] on li "Новые 1" at bounding box center [90, 170] width 180 height 20
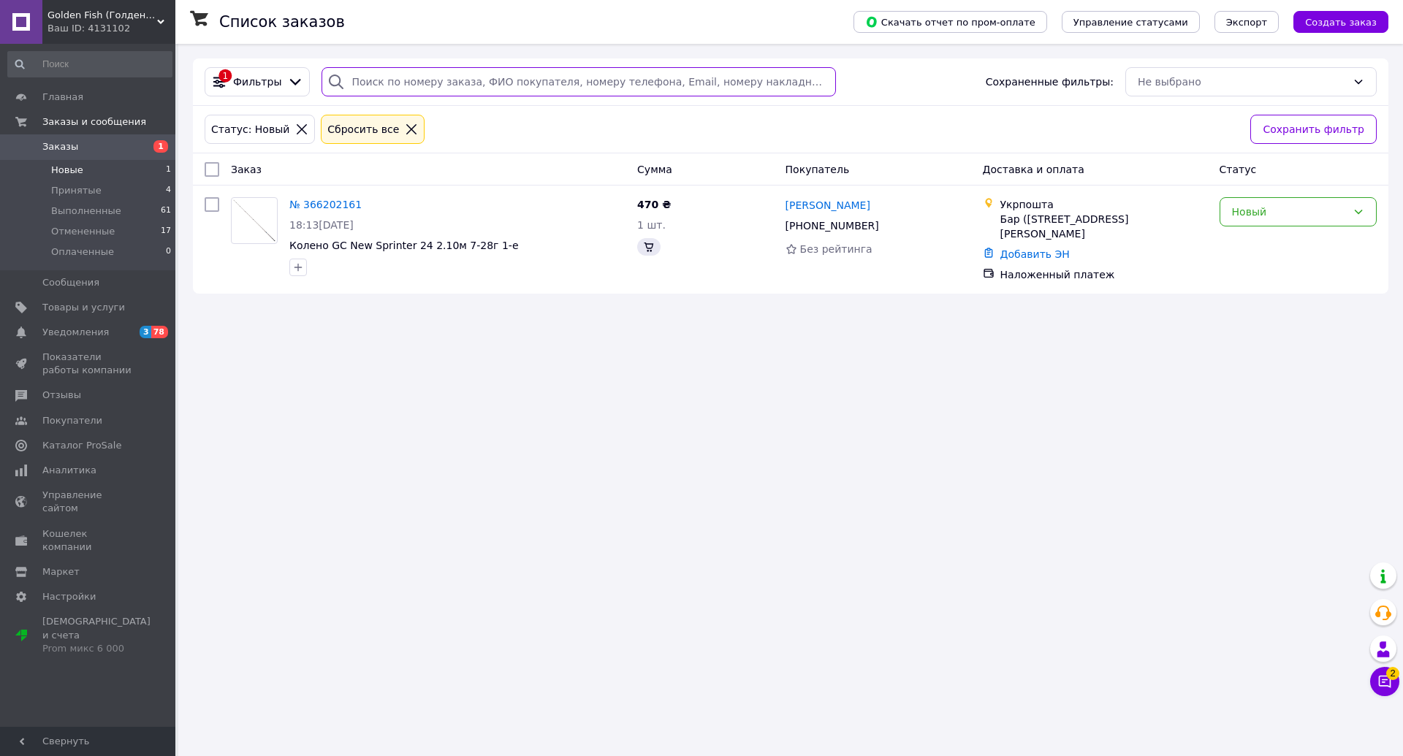
click at [469, 86] on input "search" at bounding box center [579, 81] width 515 height 29
click at [133, 138] on link "Заказы 1" at bounding box center [90, 146] width 180 height 25
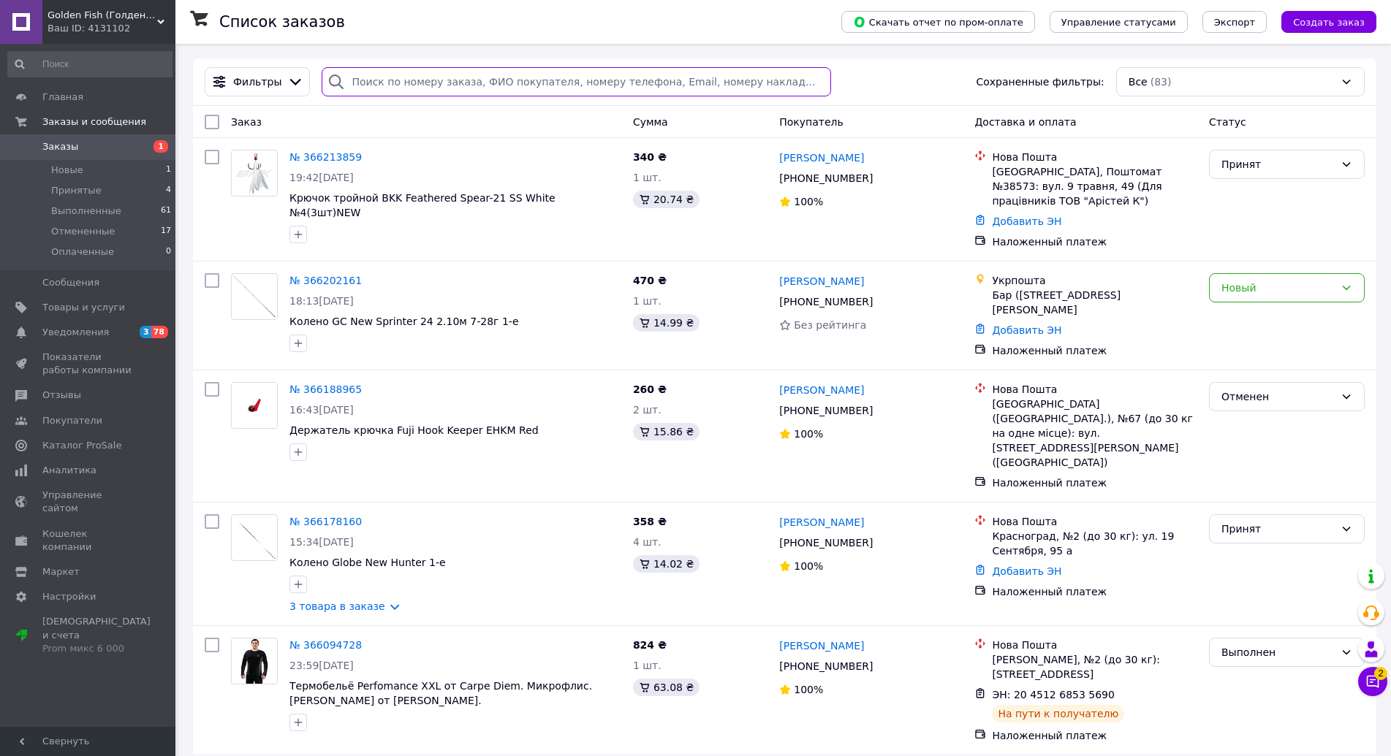
click at [424, 76] on input "search" at bounding box center [576, 81] width 509 height 29
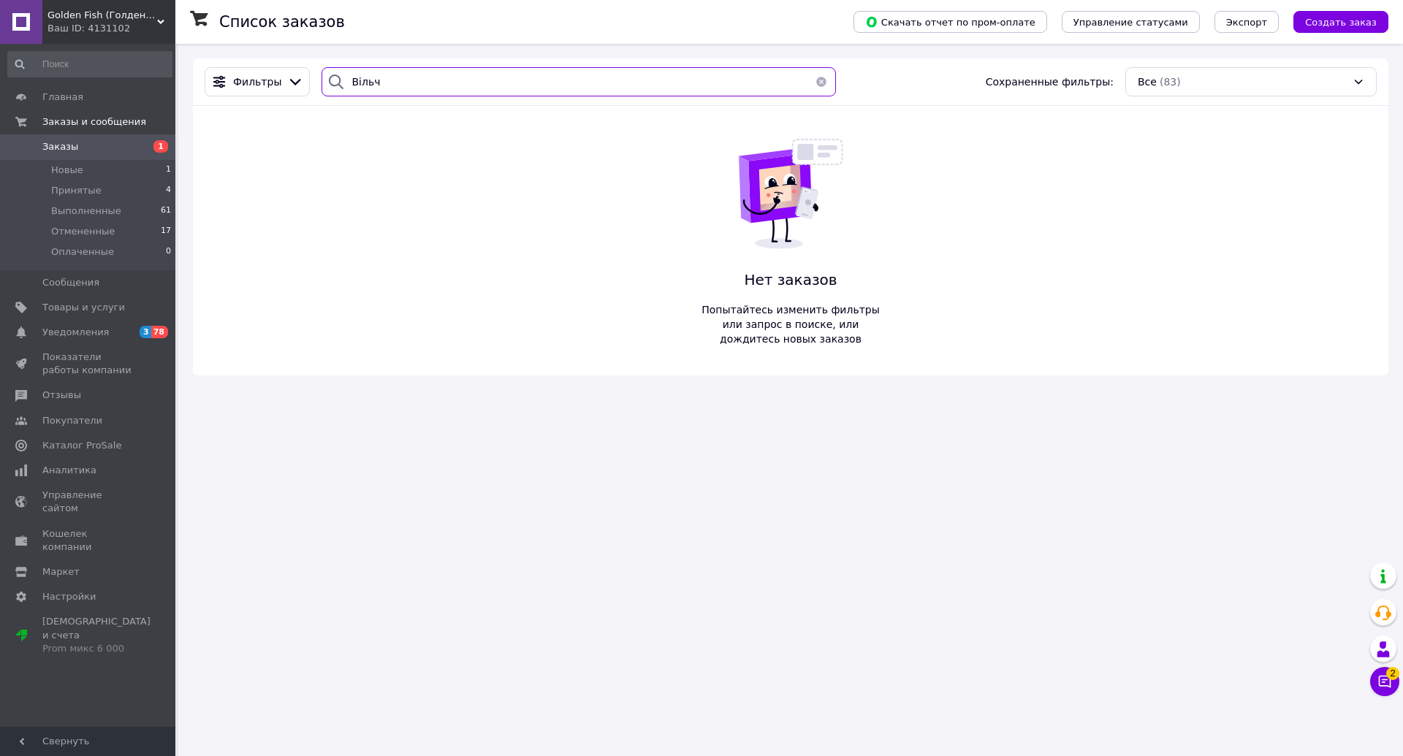
drag, startPoint x: 424, startPoint y: 76, endPoint x: 352, endPoint y: 76, distance: 71.6
click at [352, 76] on input "Вільч" at bounding box center [579, 81] width 515 height 29
type input "Вильч"
drag, startPoint x: 396, startPoint y: 83, endPoint x: 186, endPoint y: 43, distance: 213.6
click at [245, 54] on div "Список заказов Скачать отчет по пром-оплате Управление статусами Экспорт Создат…" at bounding box center [790, 217] width 1225 height 346
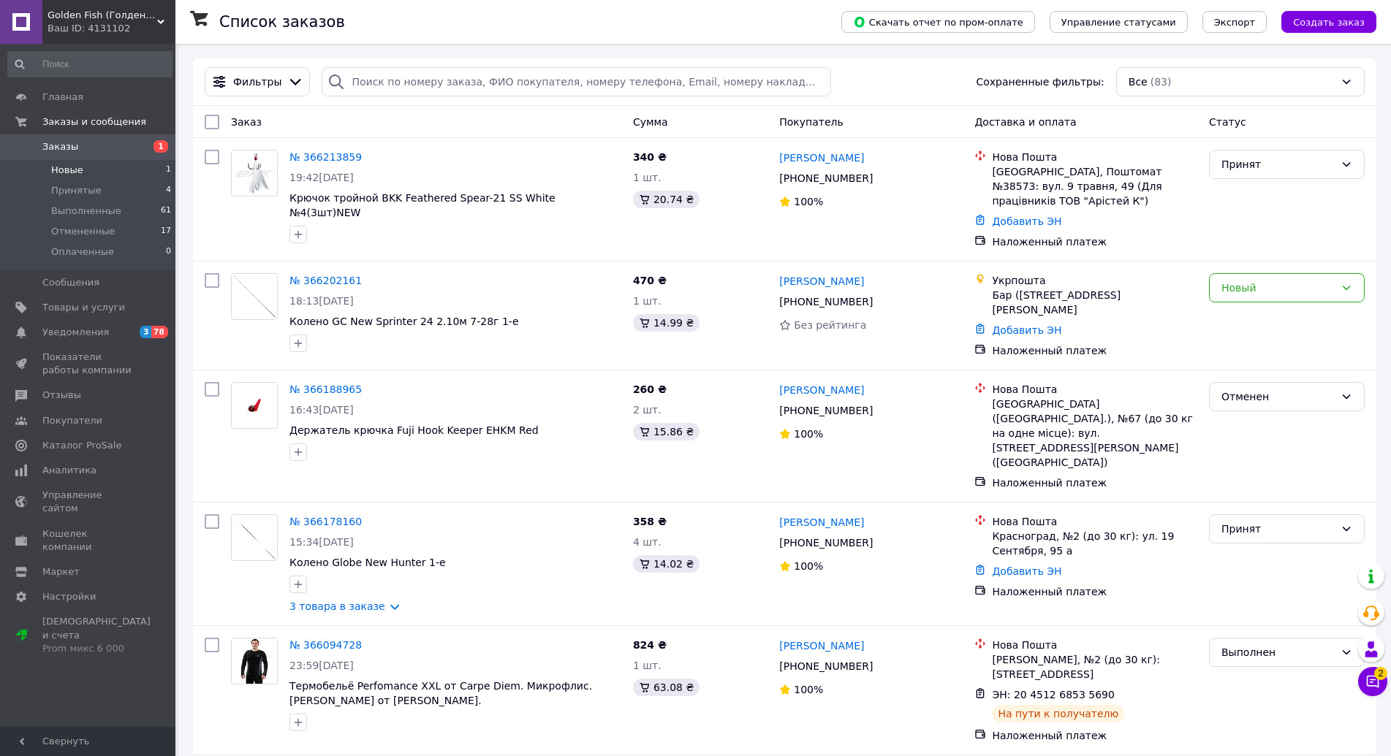
click at [139, 164] on li "Новые 1" at bounding box center [90, 170] width 180 height 20
